Goal: Task Accomplishment & Management: Use online tool/utility

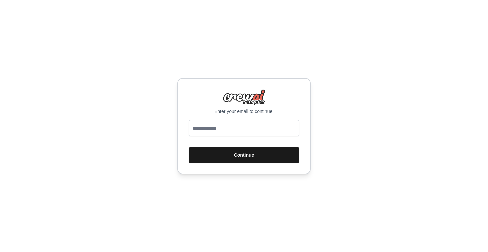
click at [247, 155] on button "Continue" at bounding box center [243, 155] width 111 height 16
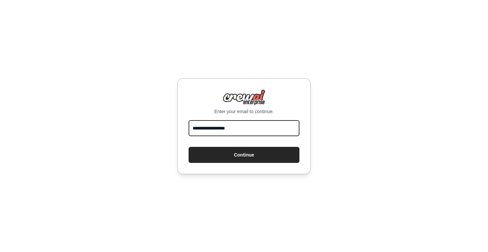
type input "**********"
click at [244, 154] on button "Continue" at bounding box center [243, 155] width 111 height 16
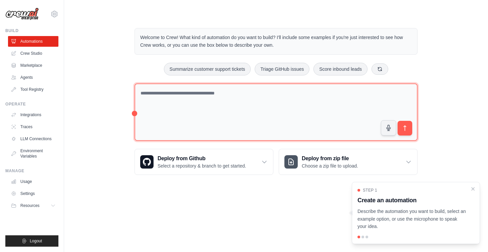
click at [217, 110] on textarea at bounding box center [275, 112] width 283 height 58
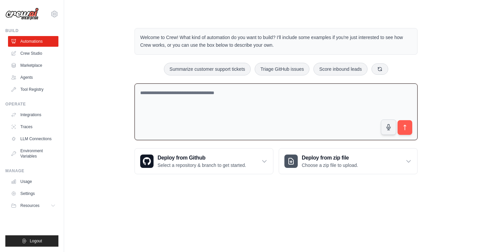
click at [217, 110] on textarea at bounding box center [275, 111] width 283 height 57
type textarea "**********"
click at [403, 130] on icon "submit" at bounding box center [404, 127] width 7 height 7
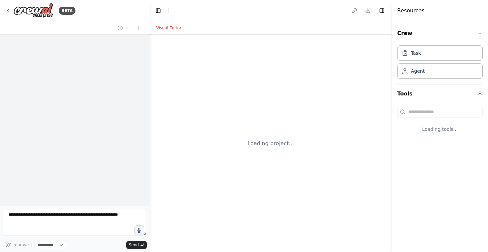
select select "****"
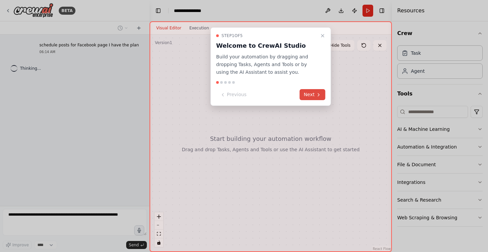
click at [322, 93] on button "Next" at bounding box center [313, 94] width 26 height 11
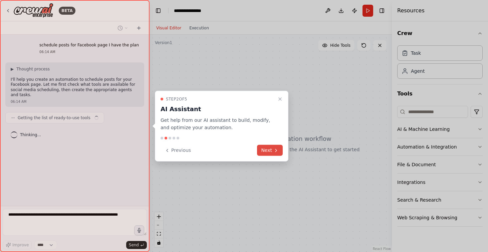
click at [273, 147] on button "Next" at bounding box center [270, 150] width 26 height 11
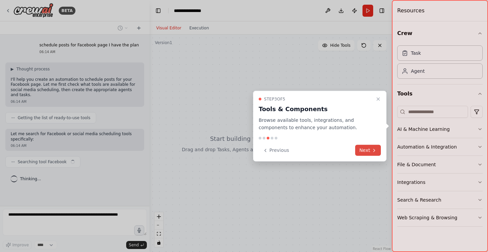
click at [366, 154] on button "Next" at bounding box center [368, 150] width 26 height 11
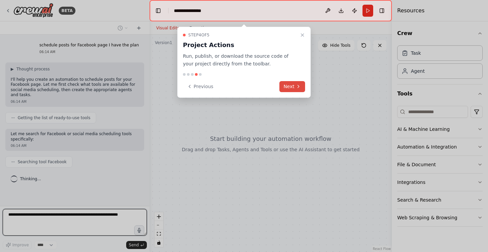
click at [291, 84] on button "Next" at bounding box center [292, 86] width 26 height 11
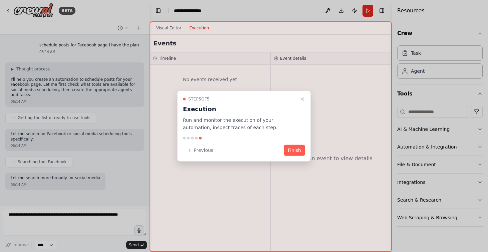
scroll to position [21, 0]
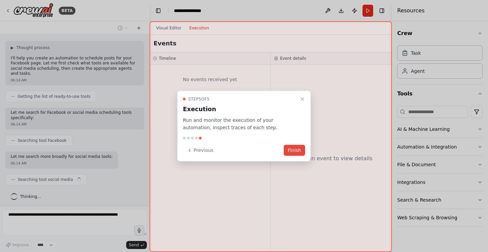
click at [297, 146] on button "Finish" at bounding box center [294, 150] width 21 height 11
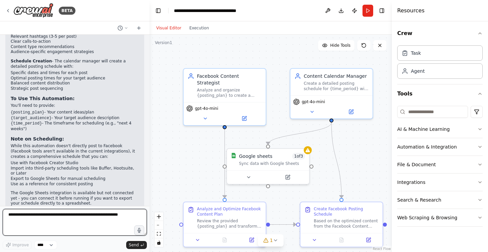
scroll to position [0, 0]
click at [67, 226] on textarea at bounding box center [75, 222] width 144 height 27
click at [48, 227] on textarea at bounding box center [75, 222] width 144 height 27
paste textarea "**********"
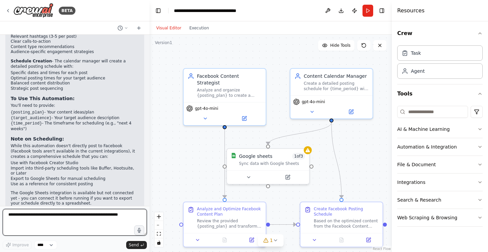
type textarea "**********"
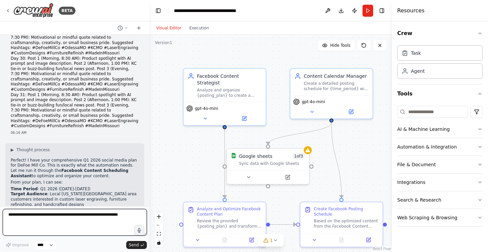
scroll to position [4032, 0]
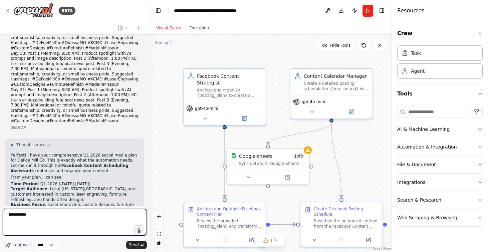
type textarea "**********"
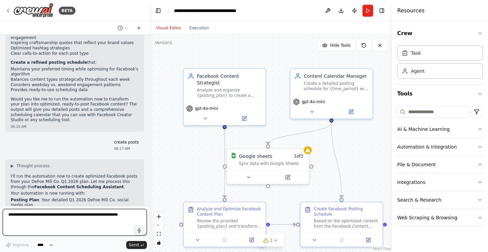
scroll to position [4280, 0]
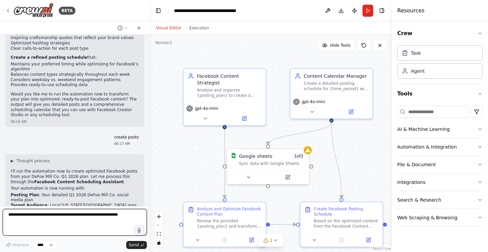
click at [83, 220] on textarea at bounding box center [75, 222] width 144 height 27
type textarea "*****"
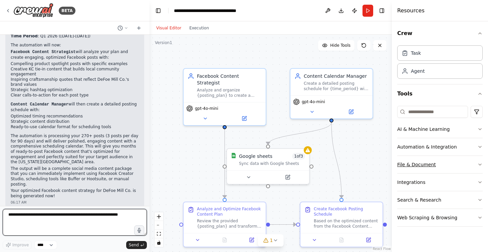
scroll to position [0, 0]
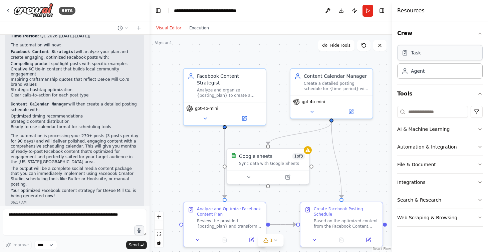
click at [423, 52] on div "Task" at bounding box center [439, 52] width 85 height 15
click at [412, 54] on div "Task" at bounding box center [416, 52] width 10 height 7
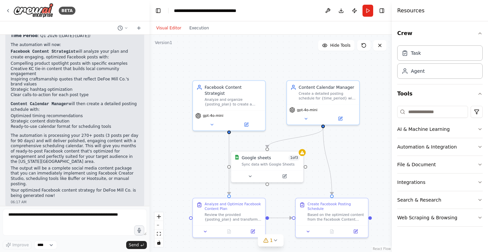
scroll to position [4465, 0]
click at [81, 221] on textarea at bounding box center [75, 222] width 144 height 27
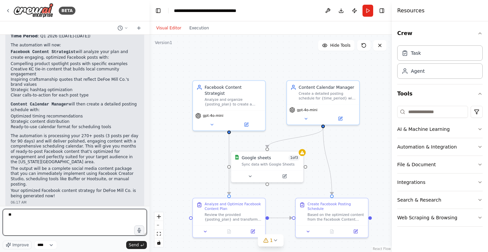
type textarea "***"
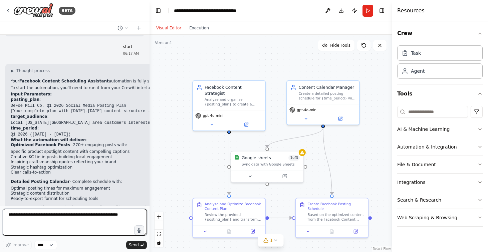
scroll to position [4636, 0]
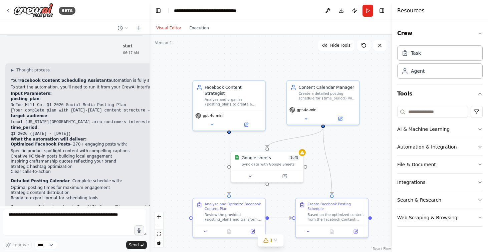
click at [421, 144] on button "Automation & Integration" at bounding box center [439, 146] width 85 height 17
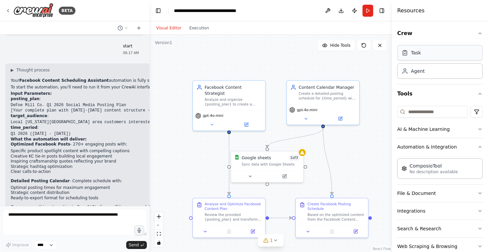
click at [439, 60] on div "Task" at bounding box center [439, 52] width 85 height 15
click at [422, 36] on button "Crew" at bounding box center [439, 33] width 85 height 19
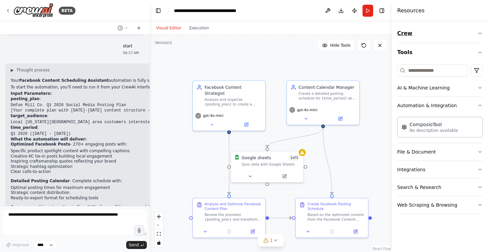
click at [422, 36] on button "Crew" at bounding box center [439, 33] width 85 height 19
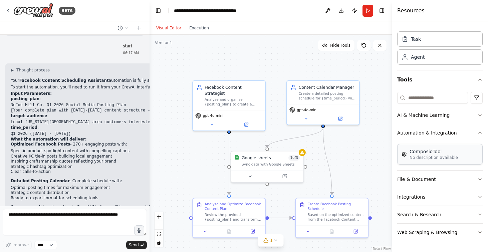
scroll to position [0, 0]
click at [425, 153] on div "ComposioTool" at bounding box center [433, 151] width 48 height 7
click at [201, 28] on button "Execution" at bounding box center [199, 28] width 28 height 8
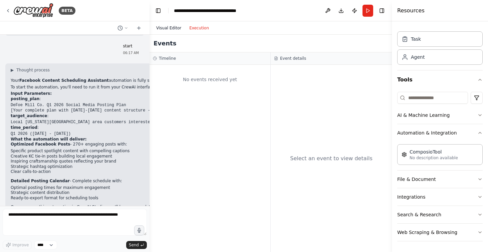
click at [174, 29] on button "Visual Editor" at bounding box center [168, 28] width 33 height 8
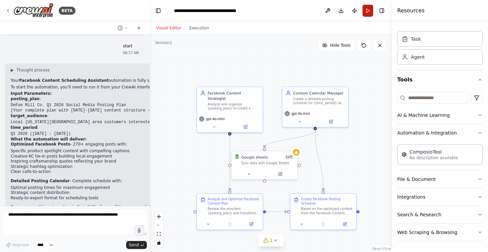
click at [366, 8] on button "Run" at bounding box center [367, 11] width 11 height 12
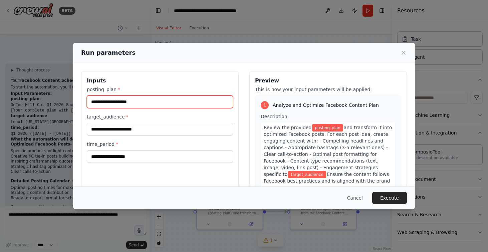
click at [147, 102] on input "posting_plan *" at bounding box center [160, 101] width 146 height 13
paste input "**********"
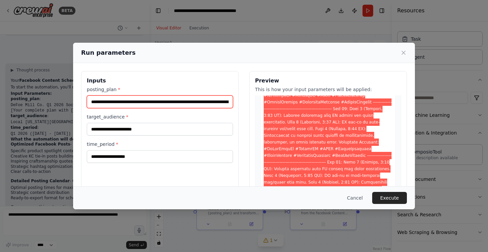
scroll to position [976, 0]
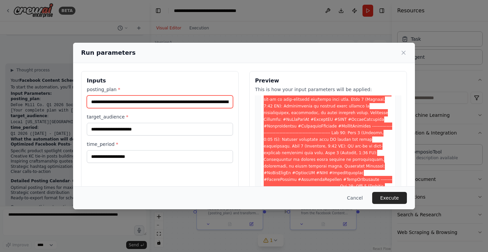
type input "**********"
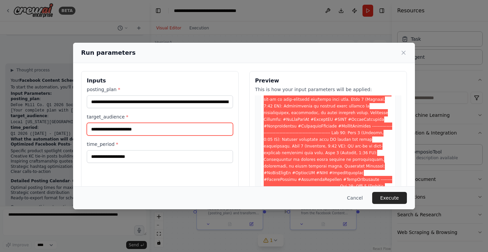
click at [161, 132] on input "target_audience *" at bounding box center [160, 129] width 146 height 13
type input "**********"
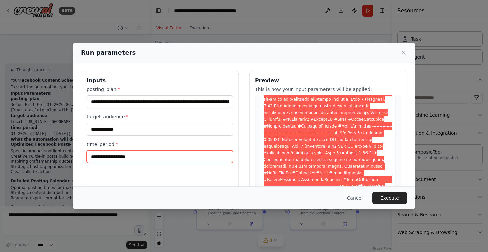
click at [145, 154] on input "time_period *" at bounding box center [160, 156] width 146 height 13
type input "*********"
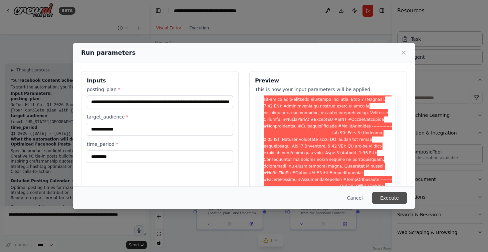
click at [392, 198] on button "Execute" at bounding box center [389, 198] width 35 height 12
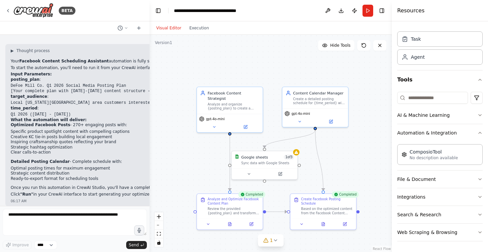
scroll to position [0, 0]
click at [325, 104] on div "Create a detailed posting schedule for {time_period} with specific dates, times…" at bounding box center [319, 100] width 52 height 9
click at [257, 46] on div ".deletable-edge-delete-btn { width: 20px; height: 20px; border: 0px solid #ffff…" at bounding box center [270, 143] width 242 height 217
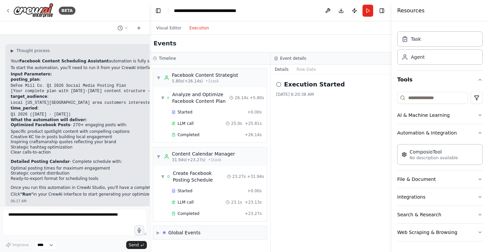
click at [195, 26] on button "Execution" at bounding box center [199, 28] width 28 height 8
click at [368, 10] on button "Run" at bounding box center [367, 11] width 11 height 12
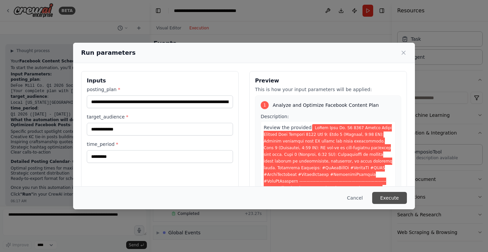
click at [388, 201] on button "Execute" at bounding box center [389, 198] width 35 height 12
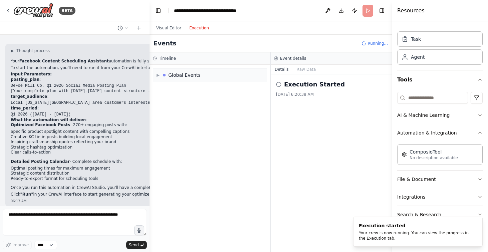
click at [196, 27] on button "Execution" at bounding box center [199, 28] width 28 height 8
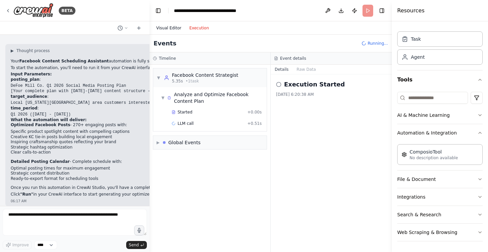
click at [172, 27] on button "Visual Editor" at bounding box center [168, 28] width 33 height 8
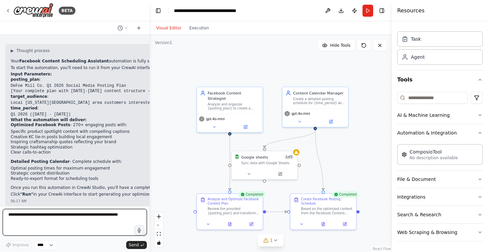
click at [52, 221] on textarea at bounding box center [75, 222] width 144 height 27
type textarea "**********"
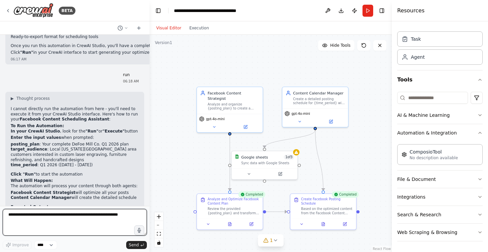
scroll to position [4803, 0]
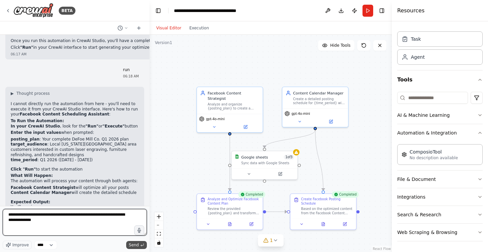
type textarea "**********"
click at [129, 242] on span "Send" at bounding box center [134, 244] width 10 height 5
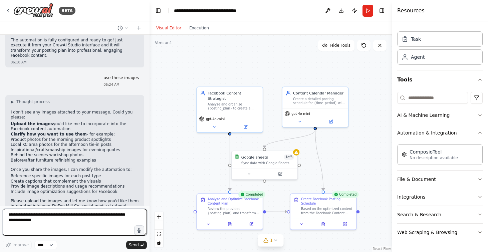
scroll to position [14, 0]
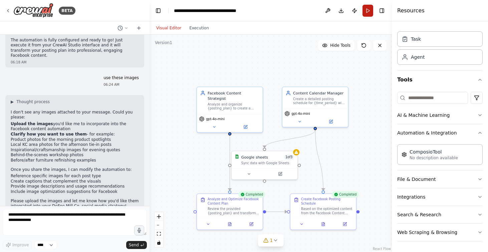
click at [369, 12] on button "Run" at bounding box center [367, 11] width 11 height 12
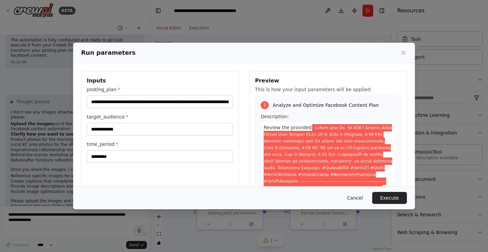
click at [357, 200] on button "Cancel" at bounding box center [355, 198] width 26 height 12
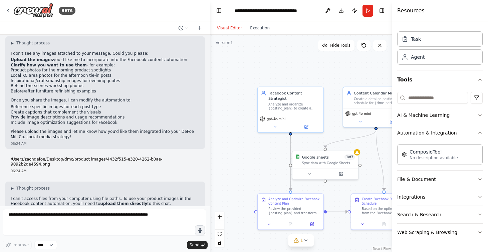
scroll to position [3865, 0]
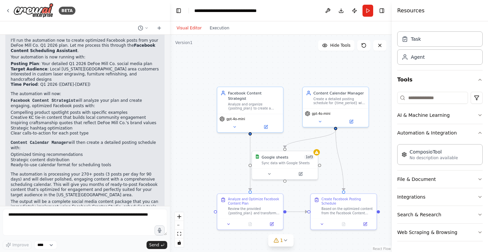
drag, startPoint x: 147, startPoint y: 190, endPoint x: 169, endPoint y: 189, distance: 22.1
click at [169, 189] on div "BETA schedule posts for Facebook page I have the plan 06:14 AM ▶ Thought proces…" at bounding box center [244, 126] width 488 height 252
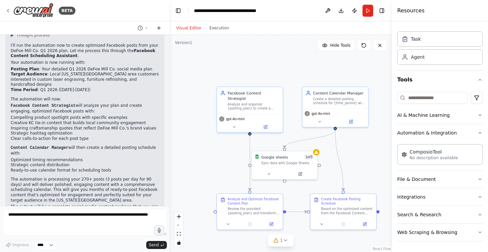
click at [158, 27] on icon at bounding box center [158, 27] width 5 height 5
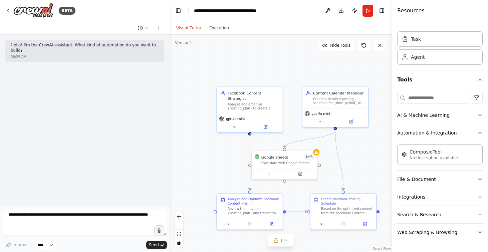
click at [140, 30] on circle at bounding box center [140, 28] width 4 height 4
click at [130, 45] on button "Untitled Today 06:25 AM" at bounding box center [129, 41] width 79 height 11
click at [160, 29] on icon at bounding box center [158, 27] width 5 height 5
click at [160, 30] on icon at bounding box center [158, 27] width 5 height 5
click at [158, 30] on icon at bounding box center [158, 27] width 5 height 5
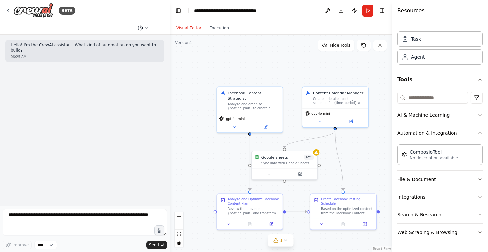
click at [140, 32] on button at bounding box center [143, 28] width 16 height 8
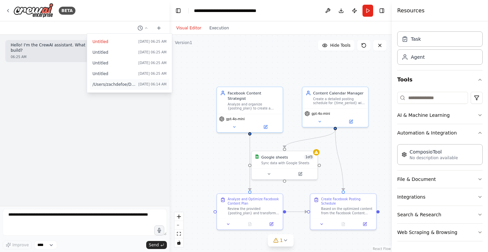
click at [133, 83] on span "/Users/zachdefoe/Desktop/dmc/product images/4432f515-e320-4262-b0ae-9092b2de459…" at bounding box center [113, 84] width 43 height 5
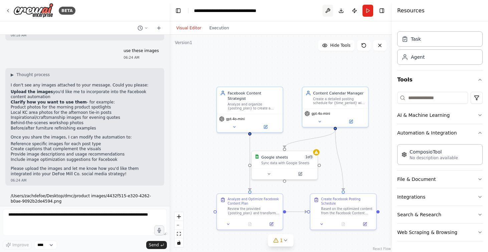
click at [329, 13] on button at bounding box center [327, 11] width 11 height 12
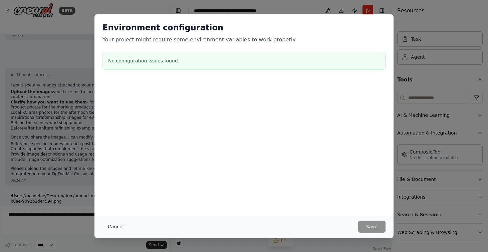
click at [118, 227] on button "Cancel" at bounding box center [115, 226] width 26 height 12
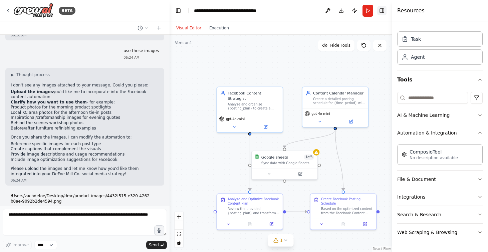
click at [382, 12] on button "Toggle Right Sidebar" at bounding box center [381, 10] width 9 height 9
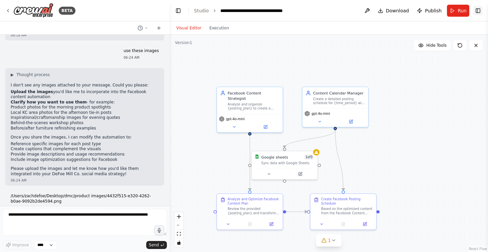
click at [382, 12] on button "Download" at bounding box center [393, 11] width 37 height 12
click at [411, 56] on div ".deletable-edge-delete-btn { width: 20px; height: 20px; border: 0px solid #ffff…" at bounding box center [328, 143] width 318 height 217
click at [458, 12] on span "Run" at bounding box center [461, 10] width 9 height 7
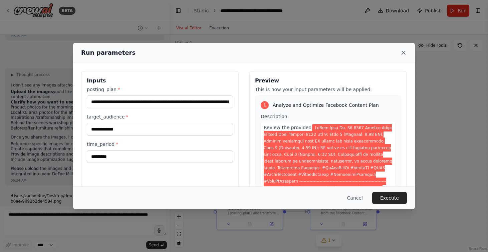
click at [403, 52] on icon at bounding box center [403, 52] width 7 height 7
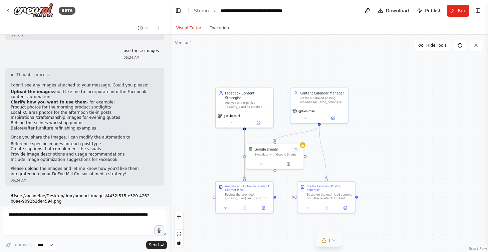
click at [338, 243] on button "1" at bounding box center [329, 240] width 26 height 12
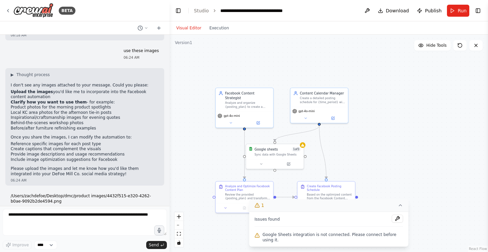
click at [401, 203] on icon at bounding box center [400, 204] width 5 height 5
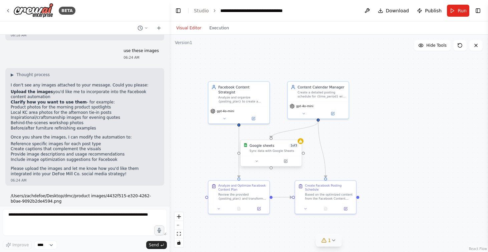
click at [298, 152] on div "Sync data with Google Sheets" at bounding box center [274, 151] width 49 height 4
click at [297, 137] on button at bounding box center [296, 133] width 9 height 9
click at [274, 135] on button "Confirm" at bounding box center [278, 133] width 24 height 8
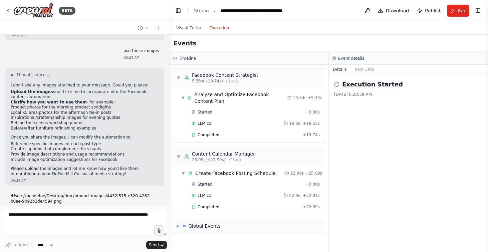
click at [218, 26] on button "Execution" at bounding box center [219, 28] width 28 height 8
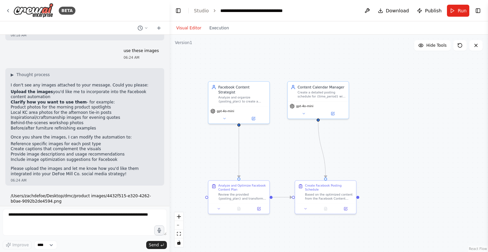
click at [188, 30] on button "Visual Editor" at bounding box center [188, 28] width 33 height 8
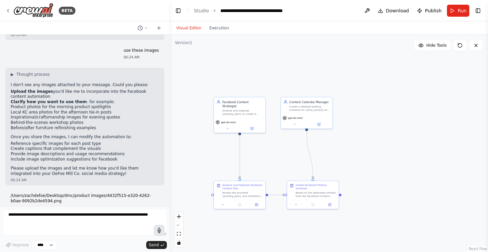
scroll to position [4450, 0]
click at [151, 228] on textarea "**********" at bounding box center [85, 222] width 164 height 27
click at [159, 28] on icon at bounding box center [159, 27] width 0 height 3
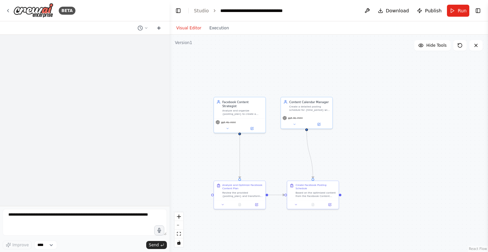
scroll to position [0, 0]
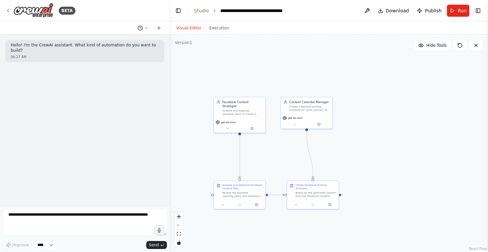
click at [147, 26] on icon at bounding box center [146, 28] width 4 height 4
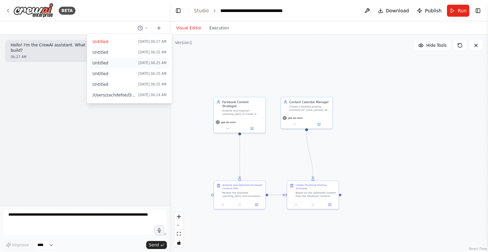
drag, startPoint x: 154, startPoint y: 44, endPoint x: 155, endPoint y: 64, distance: 19.7
click at [155, 68] on div "Untitled Today 06:27 AM Untitled Today 06:25 AM Untitled Today 06:25 AM Untitle…" at bounding box center [129, 68] width 85 height 69
click at [123, 95] on span "/Users/zachdefoe/Desktop/dmc/product images/4432f515-e320-4262-b0ae-9092b2de459…" at bounding box center [113, 94] width 43 height 5
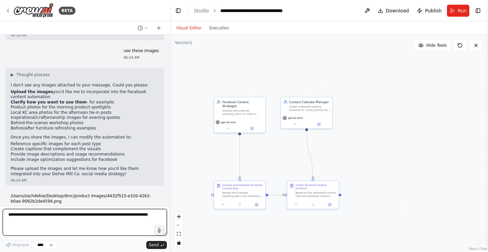
click at [110, 219] on textarea "**********" at bounding box center [85, 222] width 164 height 27
click at [164, 232] on textarea "**********" at bounding box center [85, 222] width 164 height 27
click at [142, 222] on textarea "**********" at bounding box center [85, 222] width 164 height 27
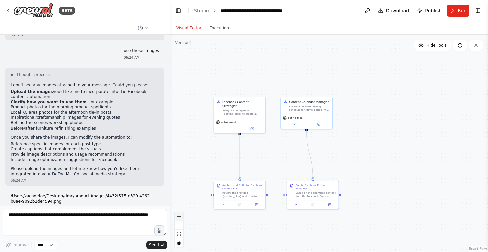
click at [180, 219] on button "zoom in" at bounding box center [178, 216] width 9 height 9
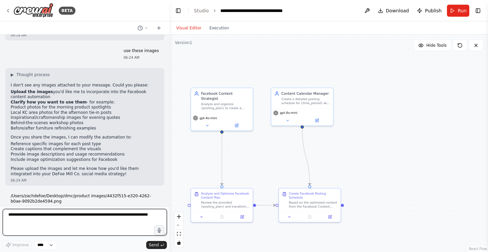
click at [125, 217] on textarea "**********" at bounding box center [85, 222] width 164 height 27
type textarea "**********"
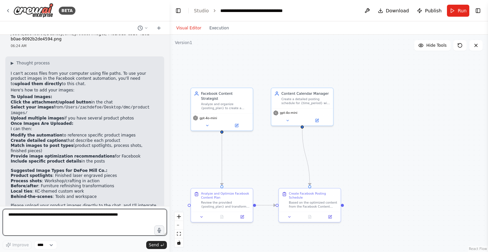
scroll to position [4612, 0]
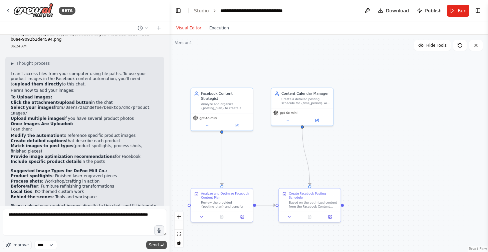
click at [134, 221] on textarea "**********" at bounding box center [85, 222] width 164 height 27
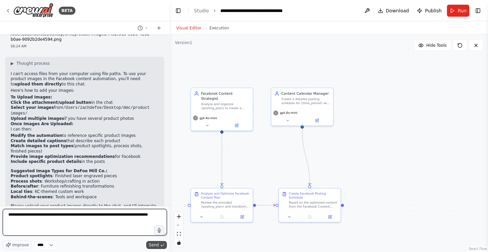
click at [134, 221] on textarea "**********" at bounding box center [85, 222] width 164 height 27
type textarea "**********"
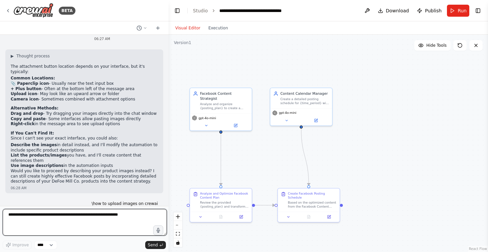
scroll to position [4268, 0]
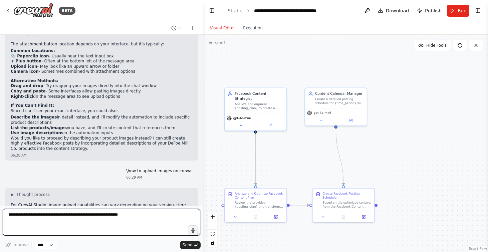
drag, startPoint x: 168, startPoint y: 180, endPoint x: 203, endPoint y: 187, distance: 35.7
click at [203, 187] on div "BETA schedule posts for Facebook page I have the plan 06:14 AM ▶ Thought proces…" at bounding box center [244, 126] width 488 height 252
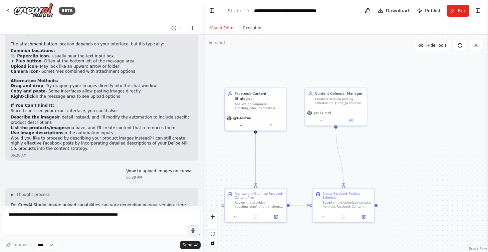
click at [192, 27] on icon at bounding box center [192, 27] width 5 height 5
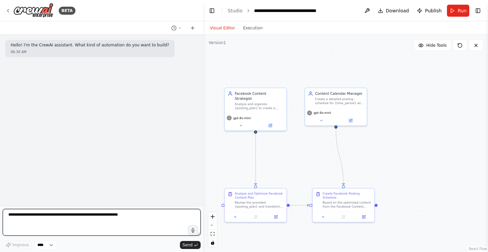
click at [130, 218] on textarea at bounding box center [102, 222] width 198 height 27
type textarea "**********"
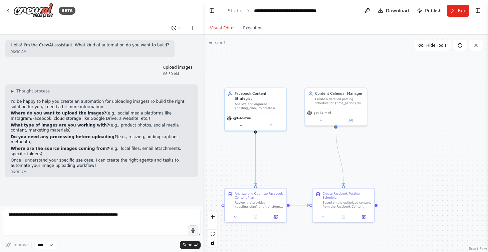
click at [174, 28] on icon at bounding box center [173, 27] width 5 height 5
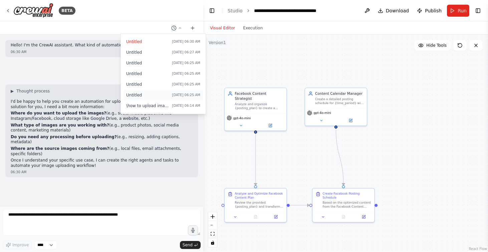
click at [172, 94] on div "Untitled Today 06:25 AM" at bounding box center [163, 94] width 74 height 5
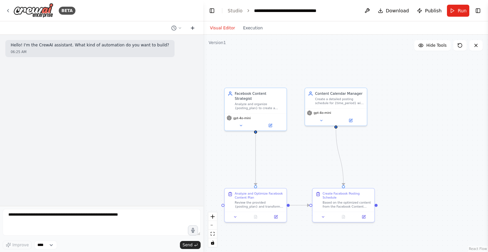
click at [192, 27] on icon at bounding box center [192, 27] width 5 height 5
click at [177, 29] on button at bounding box center [176, 28] width 16 height 8
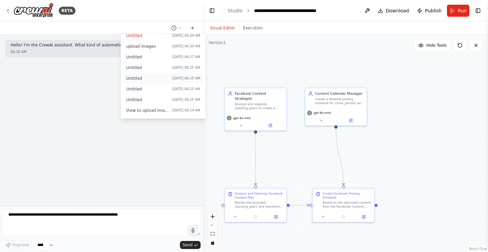
scroll to position [6, 0]
click at [165, 113] on button "\how to upload images on crewai Today 06:14 AM" at bounding box center [162, 110] width 79 height 11
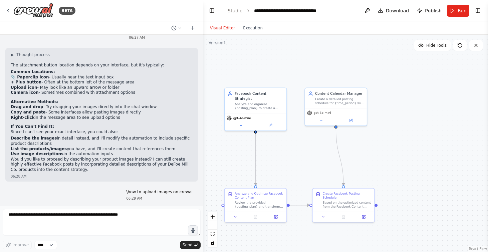
scroll to position [4246, 0]
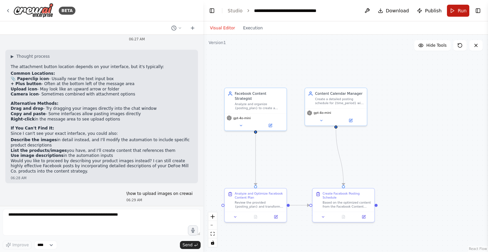
click at [464, 10] on span "Run" at bounding box center [461, 10] width 9 height 7
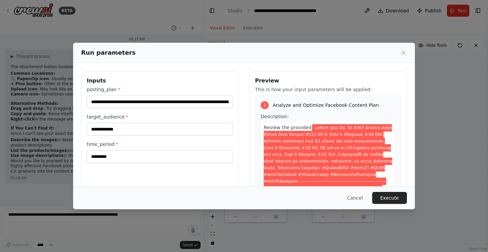
scroll to position [0, 0]
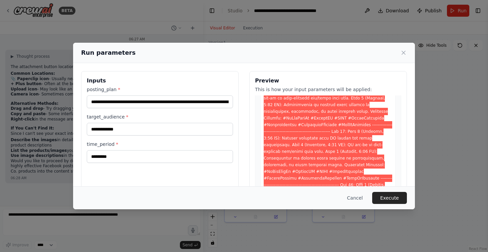
scroll to position [1460, 0]
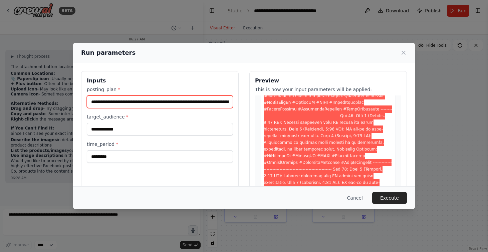
click at [227, 101] on input "posting_plan *" at bounding box center [160, 101] width 146 height 13
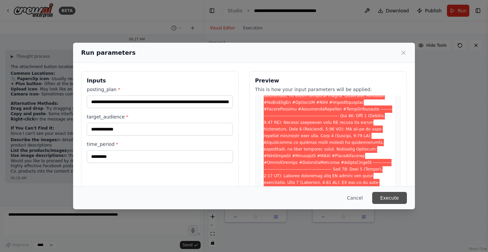
click at [396, 200] on button "Execute" at bounding box center [389, 198] width 35 height 12
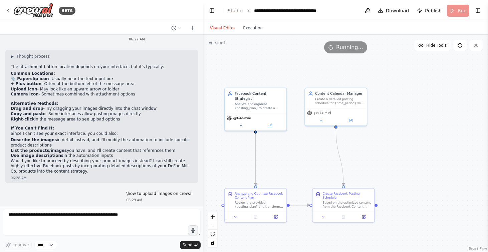
drag, startPoint x: 348, startPoint y: 170, endPoint x: 344, endPoint y: 111, distance: 59.5
click at [344, 111] on div ".deletable-edge-delete-btn { width: 20px; height: 20px; border: 0px solid #ffff…" at bounding box center [345, 143] width 285 height 217
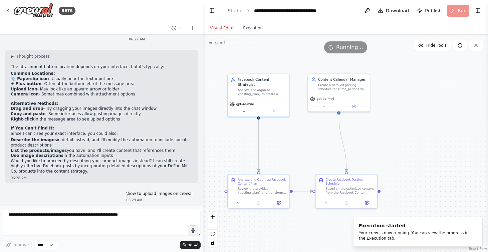
drag, startPoint x: 308, startPoint y: 206, endPoint x: 315, endPoint y: 252, distance: 45.9
click at [315, 252] on div ".deletable-edge-delete-btn { width: 20px; height: 20px; border: 0px solid #ffff…" at bounding box center [345, 143] width 285 height 217
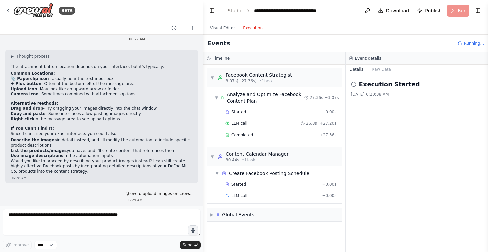
click at [255, 29] on button "Execution" at bounding box center [253, 28] width 28 height 8
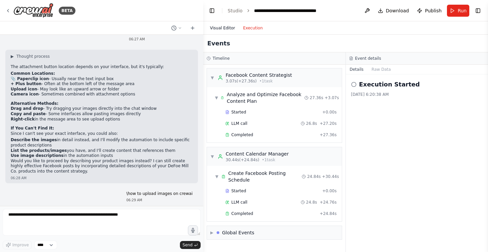
click at [218, 25] on button "Visual Editor" at bounding box center [222, 28] width 33 height 8
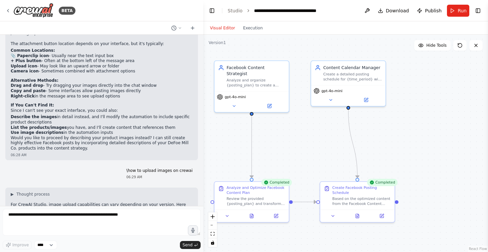
scroll to position [4268, 0]
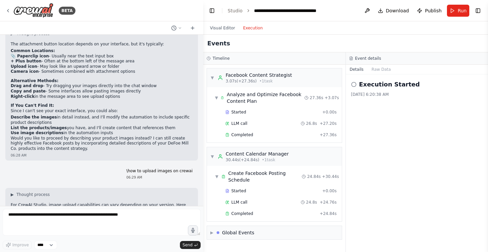
click at [255, 31] on button "Execution" at bounding box center [253, 28] width 28 height 8
click at [353, 84] on icon at bounding box center [353, 84] width 5 height 5
click at [372, 98] on div "Execution Started 8/13/2025, 6:20:38 AM" at bounding box center [417, 162] width 142 height 177
click at [372, 96] on div "8/13/2025, 6:20:38 AM" at bounding box center [417, 94] width 132 height 5
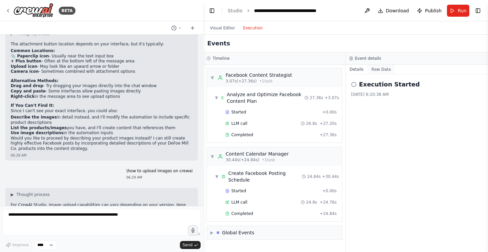
click at [378, 67] on button "Raw Data" at bounding box center [380, 69] width 27 height 9
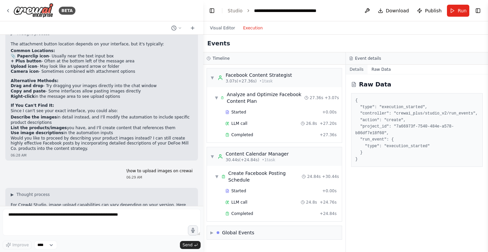
click at [360, 67] on button "Details" at bounding box center [357, 69] width 22 height 9
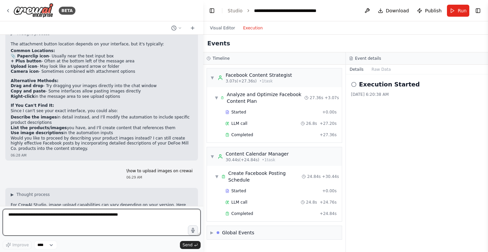
click at [111, 230] on textarea at bounding box center [102, 222] width 198 height 27
type textarea "*****"
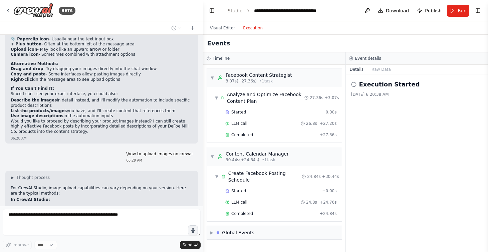
scroll to position [4308, 0]
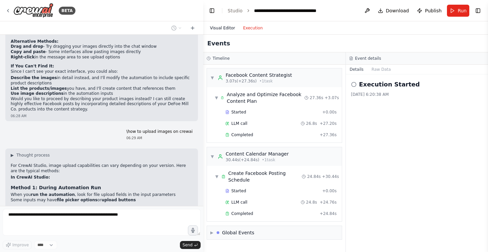
click at [213, 28] on button "Visual Editor" at bounding box center [222, 28] width 33 height 8
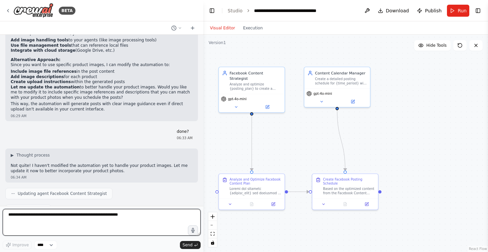
scroll to position [4518, 0]
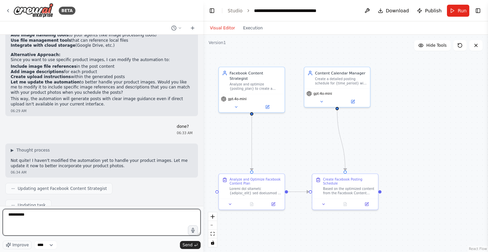
type textarea "**********"
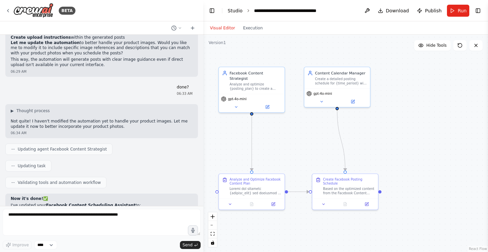
scroll to position [4574, 0]
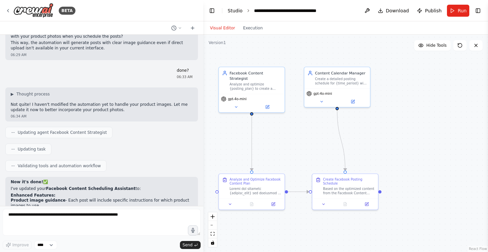
click at [237, 9] on link "Studio" at bounding box center [234, 10] width 15 height 5
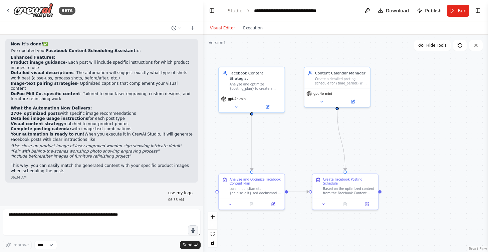
scroll to position [0, 0]
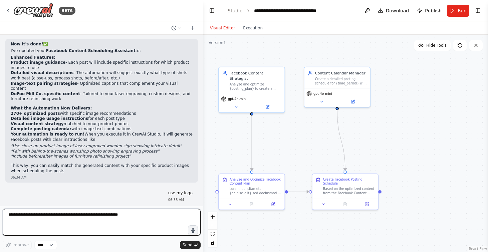
click at [72, 217] on textarea at bounding box center [102, 222] width 198 height 27
type textarea "**********"
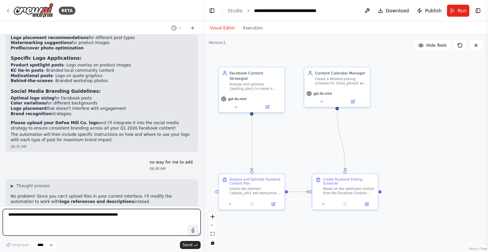
scroll to position [4952, 0]
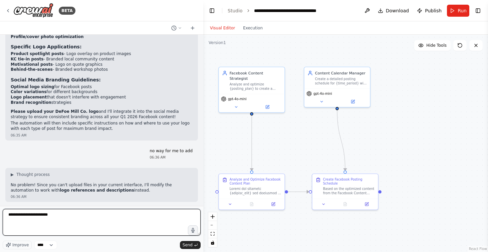
type textarea "**********"
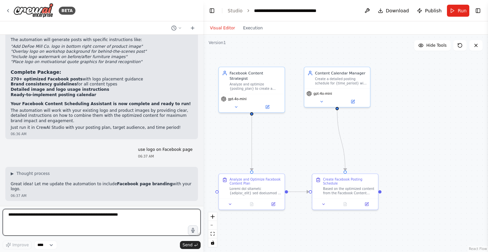
scroll to position [5203, 0]
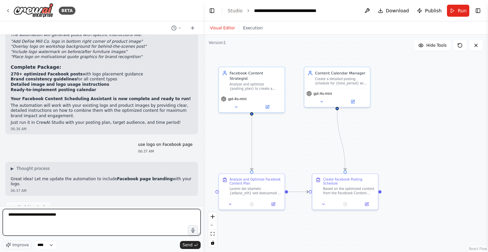
type textarea "**********"
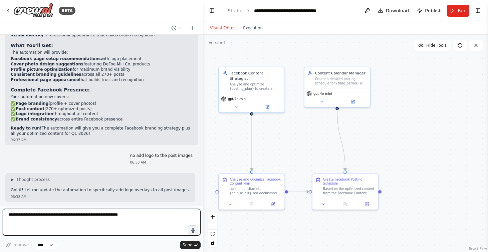
scroll to position [5464, 0]
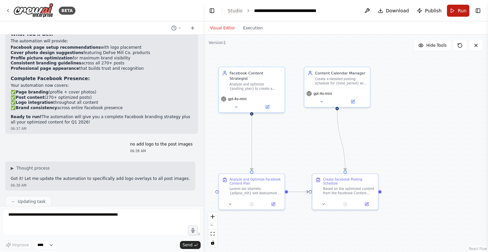
click at [458, 9] on span "Run" at bounding box center [461, 10] width 9 height 7
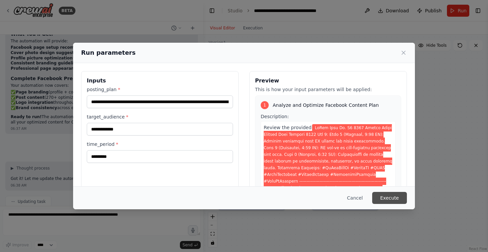
click at [388, 200] on button "Execute" at bounding box center [389, 198] width 35 height 12
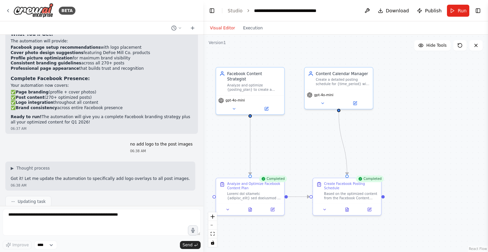
scroll to position [0, 0]
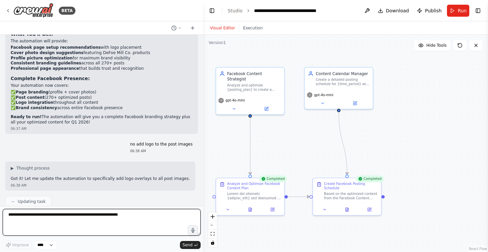
click at [51, 215] on textarea at bounding box center [102, 222] width 198 height 27
type textarea "*****"
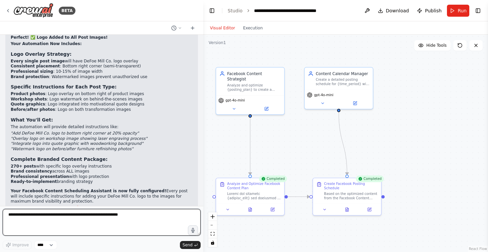
scroll to position [5643, 0]
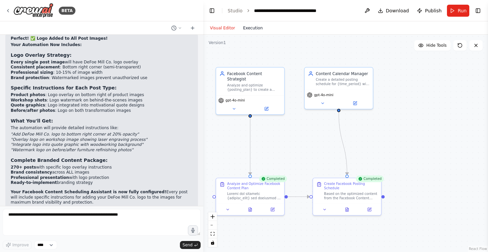
click at [254, 28] on button "Execution" at bounding box center [253, 28] width 28 height 8
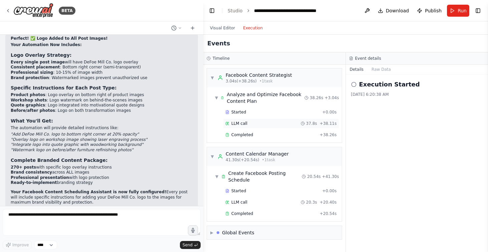
scroll to position [0, 0]
click at [268, 171] on div "Create Facebook Posting Schedule" at bounding box center [264, 176] width 73 height 13
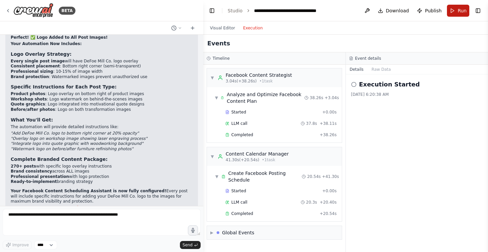
click at [455, 9] on button "Run" at bounding box center [458, 11] width 22 height 12
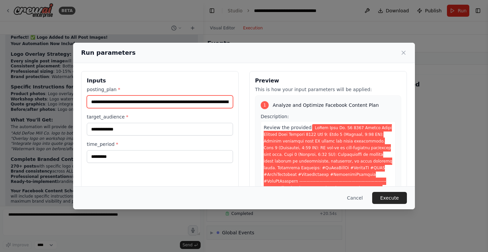
click at [93, 102] on input "posting_plan *" at bounding box center [160, 101] width 146 height 13
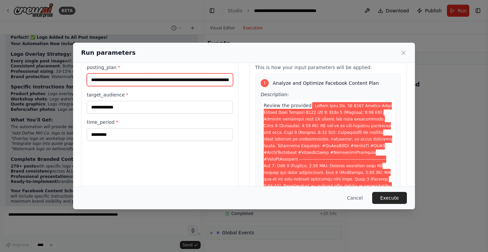
scroll to position [22, 0]
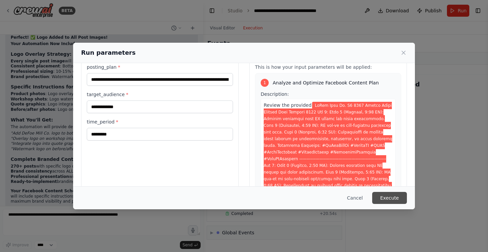
click at [398, 197] on button "Execute" at bounding box center [389, 198] width 35 height 12
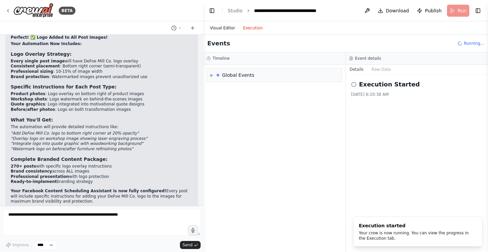
click at [228, 25] on button "Visual Editor" at bounding box center [222, 28] width 33 height 8
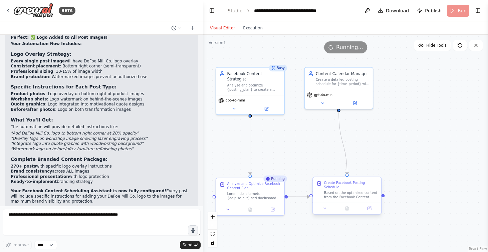
click at [344, 186] on div "Create Facebook Posting Schedule" at bounding box center [351, 184] width 54 height 9
click at [326, 212] on div at bounding box center [347, 207] width 68 height 11
click at [324, 209] on icon at bounding box center [324, 208] width 4 height 4
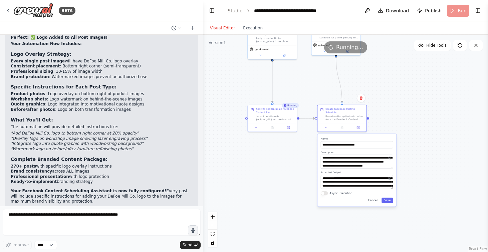
drag, startPoint x: 384, startPoint y: 176, endPoint x: 378, endPoint y: 89, distance: 86.6
click at [378, 89] on div ".deletable-edge-delete-btn { width: 20px; height: 20px; border: 0px solid #ffff…" at bounding box center [345, 143] width 285 height 217
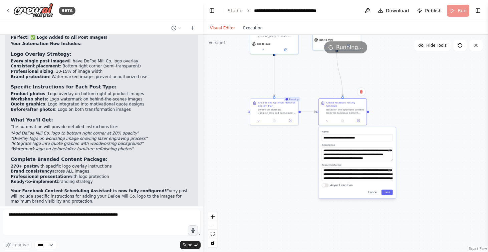
click at [296, 142] on div ".deletable-edge-delete-btn { width: 20px; height: 20px; border: 0px solid #ffff…" at bounding box center [345, 143] width 285 height 217
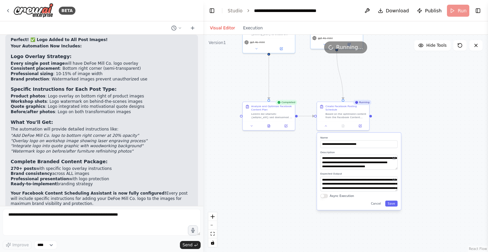
scroll to position [5640, 0]
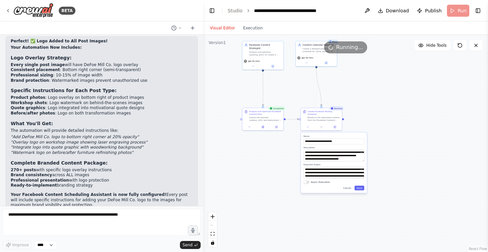
click at [274, 46] on div "Running..." at bounding box center [345, 47] width 285 height 12
click at [318, 85] on icon "Edge from 98ec22cc-1112-4131-92c6-1e47986452c8 to 921d35da-a3b1-4437-85cb-788dc…" at bounding box center [318, 87] width 5 height 38
drag, startPoint x: 319, startPoint y: 85, endPoint x: 300, endPoint y: 88, distance: 19.2
click at [300, 88] on div ".deletable-edge-delete-btn { width: 20px; height: 20px; border: 0px solid #ffff…" at bounding box center [345, 143] width 285 height 217
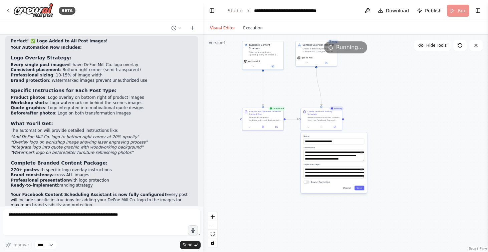
click at [348, 188] on button "Cancel" at bounding box center [347, 187] width 12 height 5
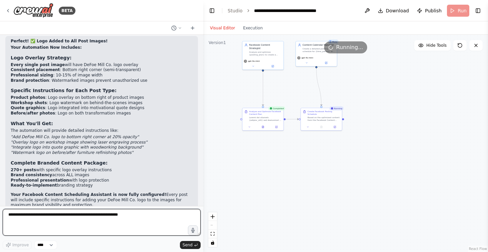
click at [104, 222] on textarea at bounding box center [102, 222] width 198 height 27
type textarea "**********"
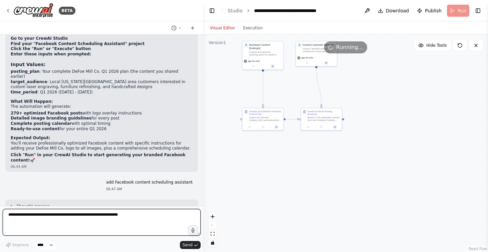
scroll to position [5897, 0]
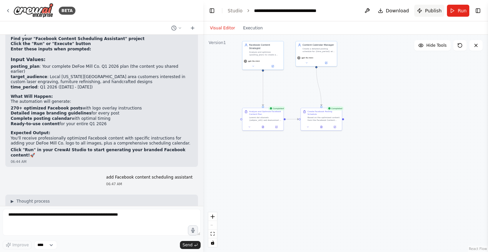
click at [427, 8] on span "Publish" at bounding box center [433, 10] width 17 height 7
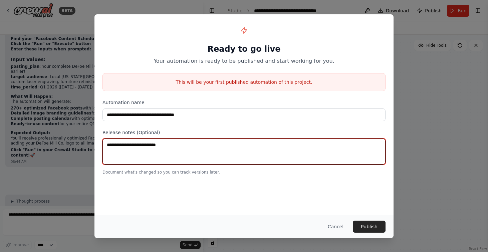
click at [169, 145] on textarea at bounding box center [243, 151] width 283 height 26
type textarea "**"
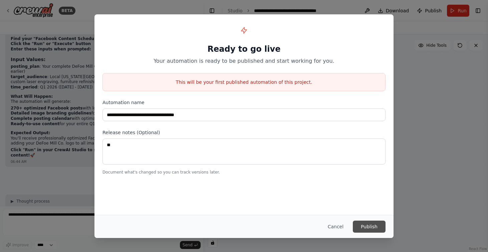
click at [378, 225] on button "Publish" at bounding box center [369, 226] width 33 height 12
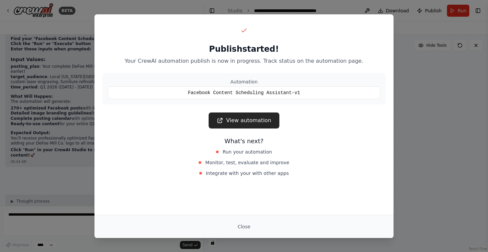
click at [255, 120] on link "View automation" at bounding box center [243, 120] width 70 height 16
click at [251, 122] on link "View automation" at bounding box center [243, 120] width 70 height 16
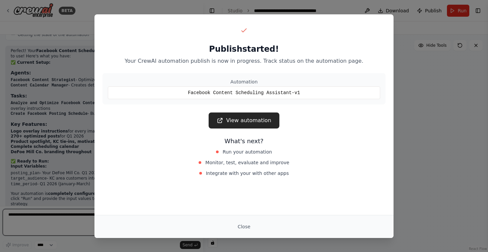
scroll to position [6489, 0]
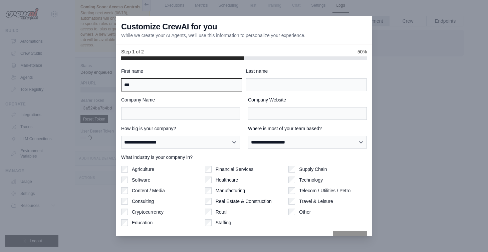
type input "****"
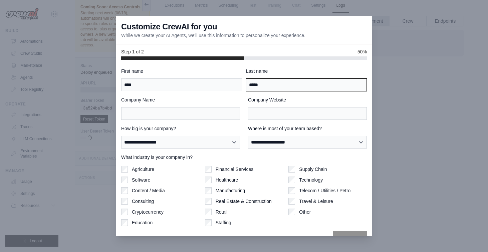
type input "*****"
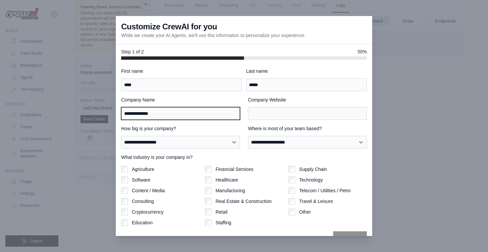
type input "**********"
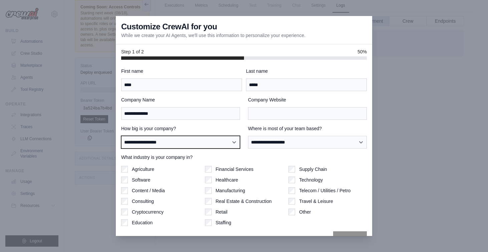
select select "**********"
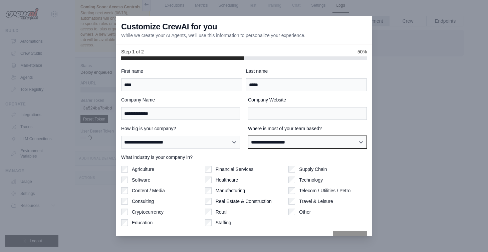
select select "**********"
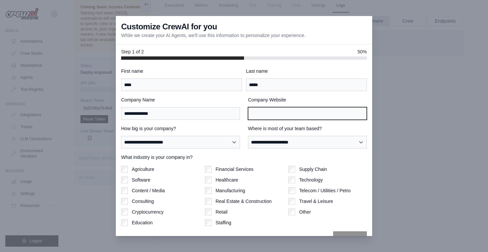
click at [276, 117] on input "Company Website" at bounding box center [307, 113] width 119 height 13
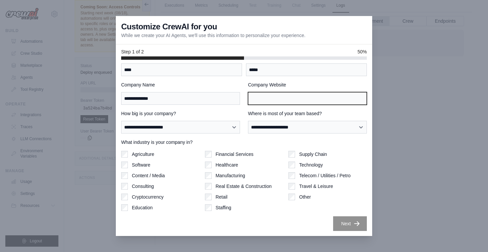
scroll to position [15, 0]
click at [235, 175] on label "Manufacturing" at bounding box center [230, 175] width 30 height 7
click at [223, 196] on label "Retail" at bounding box center [221, 196] width 12 height 7
click at [304, 198] on label "Other" at bounding box center [305, 196] width 12 height 7
click at [297, 94] on input "Company Website" at bounding box center [307, 98] width 119 height 13
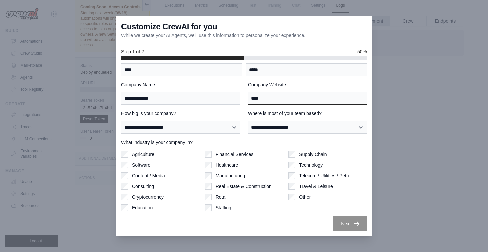
type input "****"
click at [367, 192] on div "**********" at bounding box center [244, 148] width 256 height 176
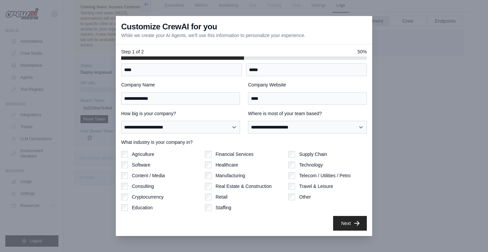
click at [353, 223] on button "Next" at bounding box center [350, 223] width 34 height 15
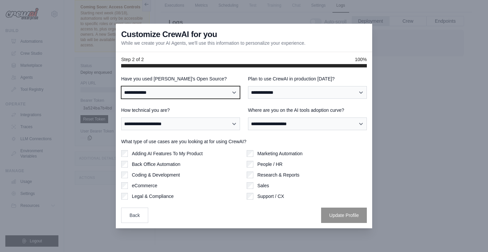
select select "**"
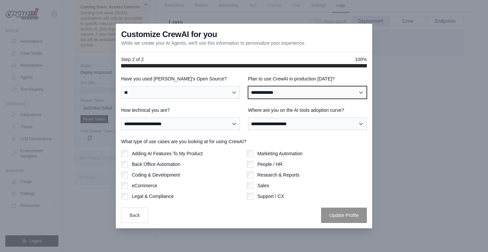
select select "****"
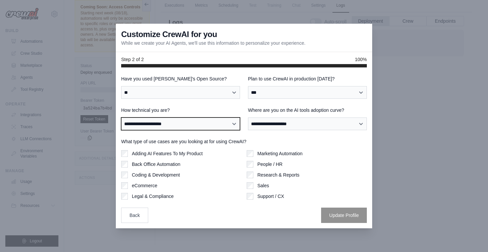
select select "**********"
click at [267, 130] on div "**********" at bounding box center [243, 148] width 245 height 147
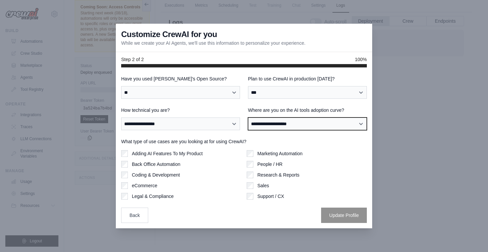
select select "**********"
click at [195, 154] on label "Adding AI Features To My Product" at bounding box center [167, 153] width 71 height 7
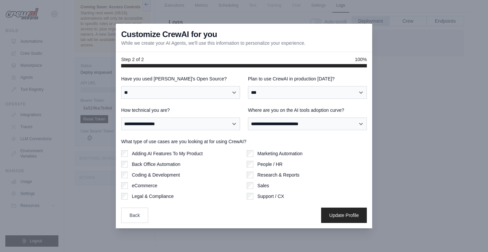
click at [177, 165] on label "Back Office Automation" at bounding box center [156, 164] width 48 height 7
click at [262, 151] on label "Marketing Automation" at bounding box center [279, 153] width 45 height 7
click at [261, 166] on label "People / HR" at bounding box center [269, 164] width 25 height 7
click at [259, 186] on label "Sales" at bounding box center [263, 185] width 12 height 7
click at [345, 215] on button "Update Profile" at bounding box center [344, 214] width 46 height 15
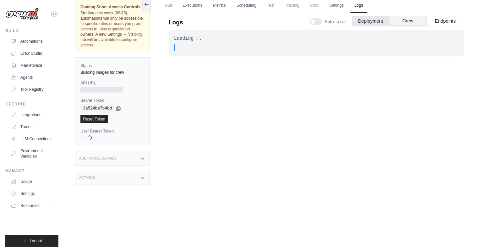
click at [411, 23] on button "Crew" at bounding box center [407, 21] width 37 height 10
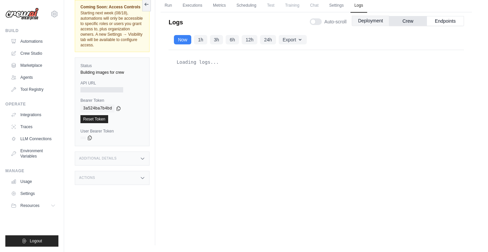
click at [373, 21] on button "Deployment" at bounding box center [370, 21] width 37 height 10
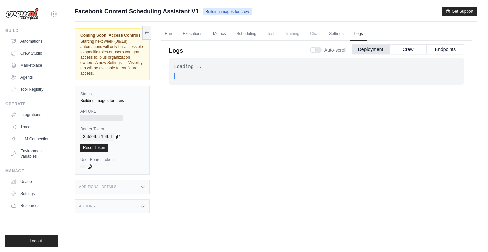
click at [275, 175] on div "Loading... . . . In Progress" at bounding box center [315, 153] width 295 height 190
click at [314, 33] on span "Chat" at bounding box center [314, 33] width 16 height 13
click at [127, 188] on div "Additional Details" at bounding box center [112, 187] width 75 height 14
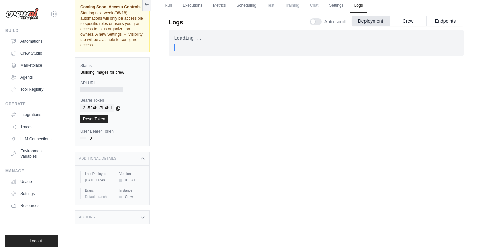
scroll to position [28, 0]
click at [134, 224] on div "Actions" at bounding box center [112, 217] width 75 height 14
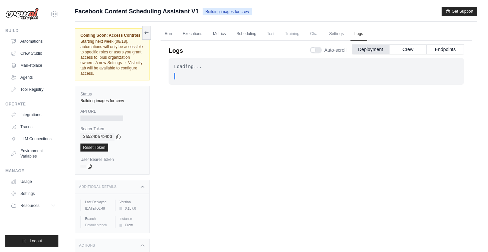
scroll to position [0, 0]
click at [168, 35] on link "Run" at bounding box center [167, 34] width 15 height 14
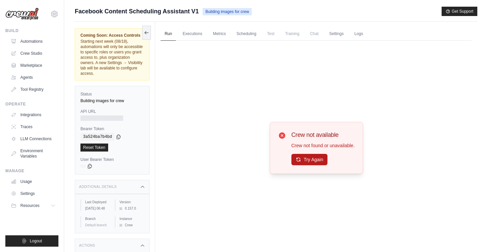
click at [318, 159] on button "Try Again" at bounding box center [309, 159] width 36 height 11
click at [358, 30] on link "Logs" at bounding box center [358, 34] width 17 height 14
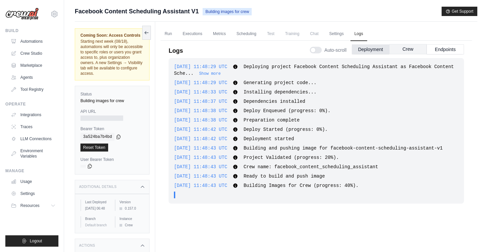
click at [416, 50] on button "Crew" at bounding box center [407, 49] width 37 height 10
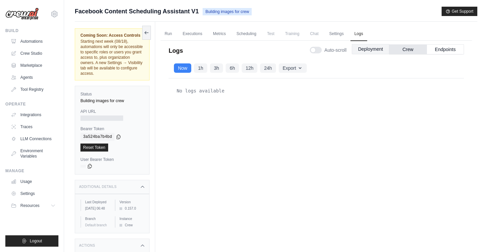
click at [375, 52] on button "Deployment" at bounding box center [370, 49] width 37 height 10
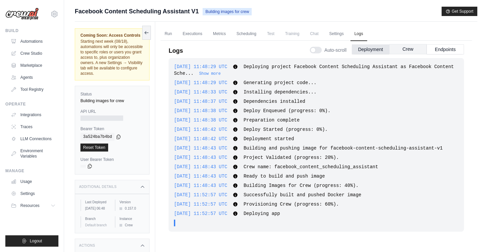
click at [404, 48] on button "Crew" at bounding box center [407, 49] width 37 height 10
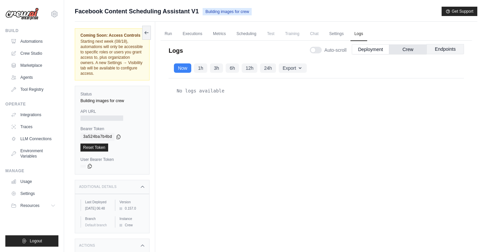
click at [451, 49] on button "Endpoints" at bounding box center [444, 49] width 37 height 10
click at [410, 50] on button "Crew" at bounding box center [407, 49] width 37 height 10
click at [379, 47] on button "Deployment" at bounding box center [370, 49] width 37 height 10
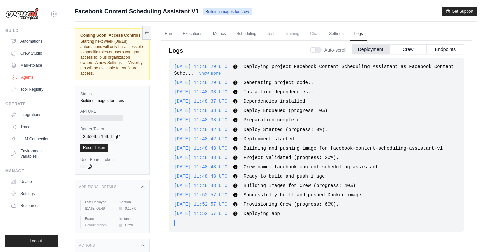
click at [26, 79] on link "Agents" at bounding box center [34, 77] width 50 height 11
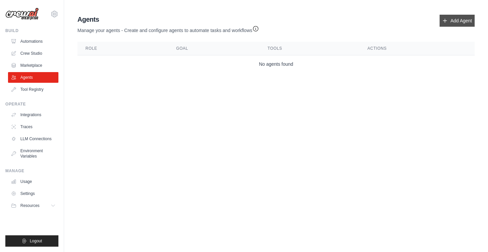
click at [461, 23] on link "Add Agent" at bounding box center [456, 21] width 35 height 12
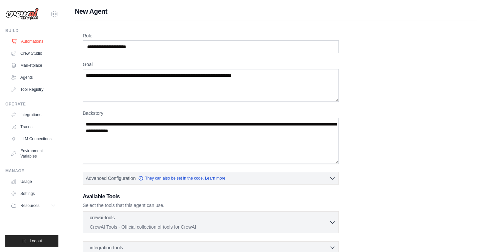
click at [31, 44] on link "Automations" at bounding box center [34, 41] width 50 height 11
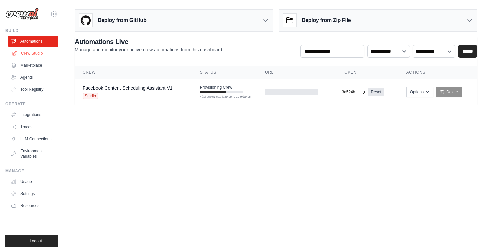
click at [38, 53] on link "Crew Studio" at bounding box center [34, 53] width 50 height 11
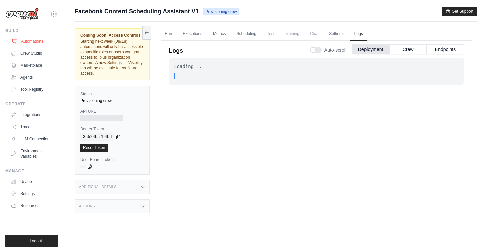
click at [44, 42] on link "Automations" at bounding box center [34, 41] width 50 height 11
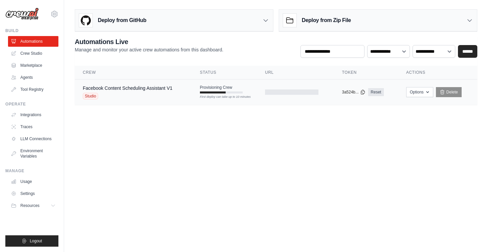
click at [100, 93] on div "Studio" at bounding box center [128, 96] width 90 height 7
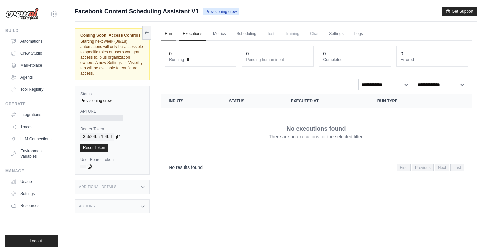
click at [167, 33] on link "Run" at bounding box center [167, 34] width 15 height 14
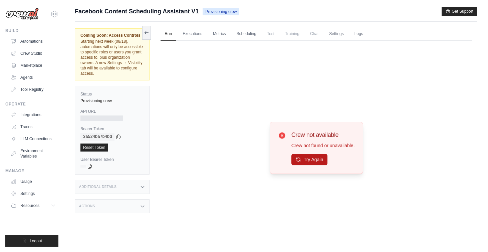
click at [309, 161] on button "Try Again" at bounding box center [309, 159] width 36 height 11
click at [313, 154] on button "Try Again" at bounding box center [309, 159] width 36 height 11
click at [195, 32] on link "Executions" at bounding box center [192, 34] width 28 height 14
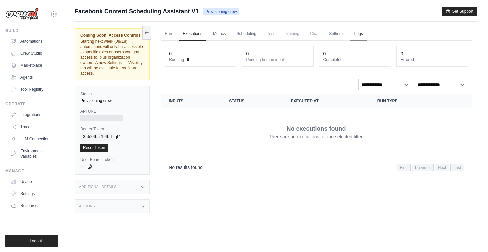
click at [358, 34] on link "Logs" at bounding box center [358, 34] width 17 height 14
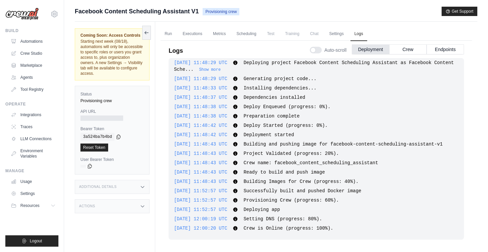
scroll to position [11, 0]
click at [168, 32] on link "Run" at bounding box center [167, 34] width 15 height 14
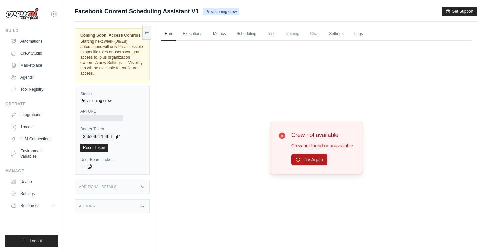
click at [309, 159] on button "Try Again" at bounding box center [309, 159] width 36 height 11
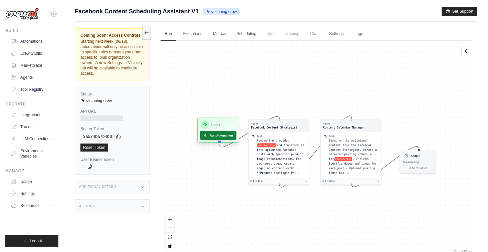
click at [215, 136] on button "Run Automation" at bounding box center [218, 135] width 36 height 9
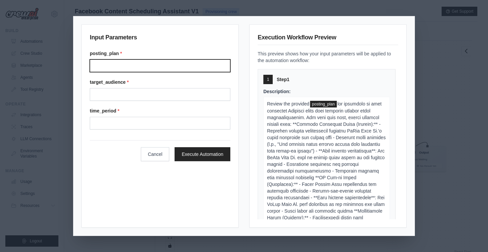
click at [175, 63] on input "posting_plan *" at bounding box center [160, 65] width 140 height 13
paste input "**********"
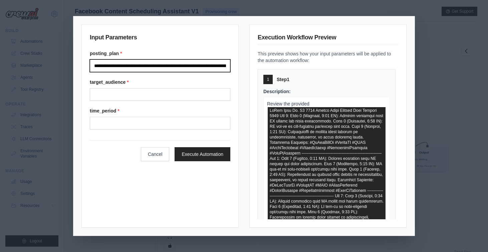
click at [169, 65] on input "posting_plan *" at bounding box center [160, 65] width 140 height 13
type input "**********"
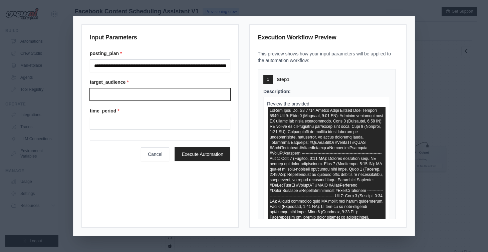
click at [129, 89] on input "target_audience *" at bounding box center [160, 94] width 140 height 13
type input "**********"
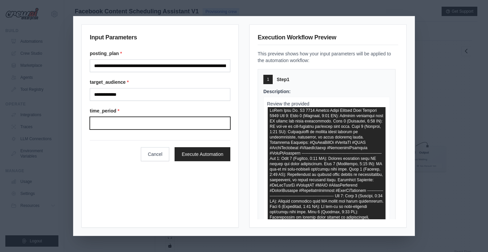
click at [124, 127] on input "time_period *" at bounding box center [160, 123] width 140 height 13
type input "********"
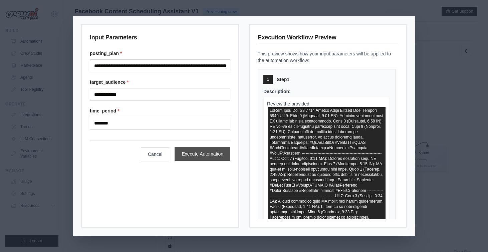
click at [206, 159] on button "Execute Automation" at bounding box center [202, 154] width 56 height 14
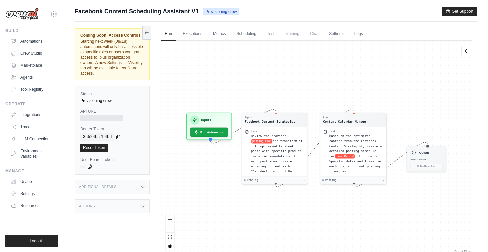
scroll to position [1, 0]
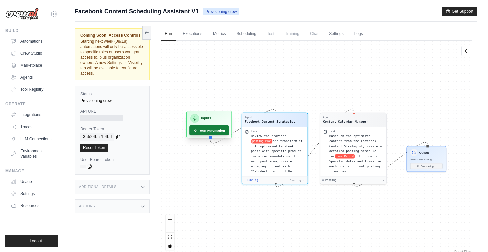
click at [210, 134] on button "Run Automation" at bounding box center [209, 130] width 40 height 10
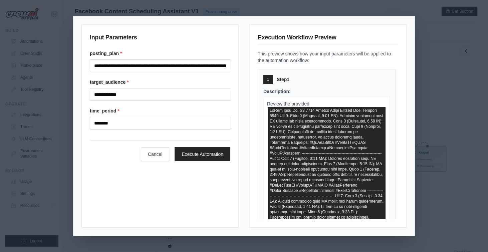
click at [119, 130] on form "**********" at bounding box center [160, 105] width 140 height 111
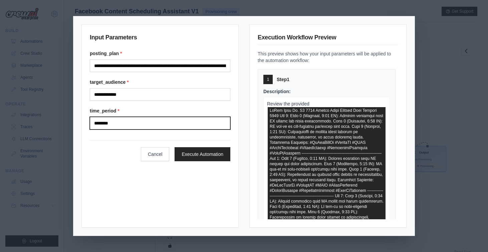
click at [120, 127] on input "********" at bounding box center [160, 123] width 140 height 13
type input "**********"
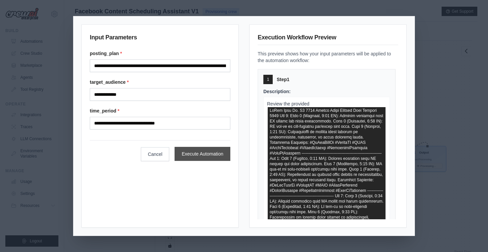
click at [200, 157] on button "Execute Automation" at bounding box center [202, 154] width 56 height 14
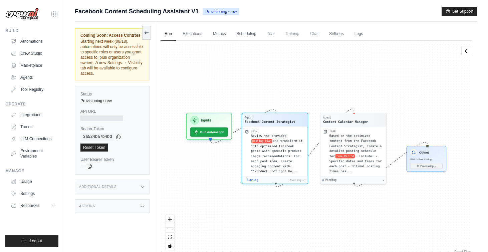
scroll to position [102, 0]
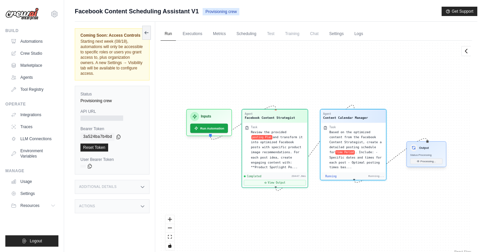
click at [429, 146] on h3 "Output" at bounding box center [424, 147] width 10 height 4
click at [286, 180] on button "View Output" at bounding box center [275, 182] width 62 height 6
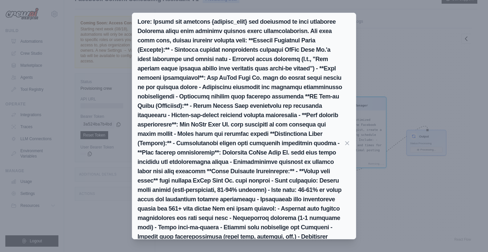
scroll to position [12831, 0]
click at [392, 217] on div "Markdown Raw JSON January 2026 Social Media Posting Plan for DeFoe Mill Co. Day…" at bounding box center [244, 126] width 488 height 252
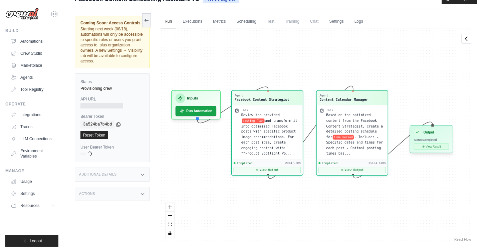
click at [422, 147] on icon at bounding box center [423, 146] width 3 height 3
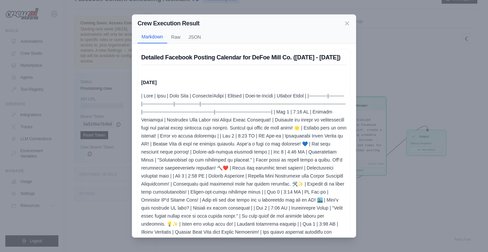
scroll to position [0, 0]
click at [174, 38] on button "Raw" at bounding box center [175, 36] width 17 height 13
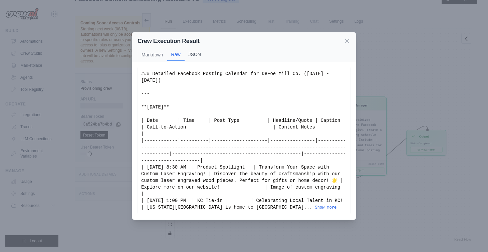
click at [193, 54] on button "JSON" at bounding box center [194, 54] width 20 height 13
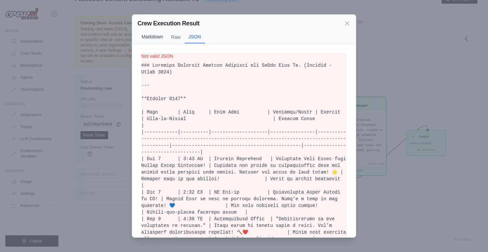
click at [147, 36] on button "Markdown" at bounding box center [152, 36] width 30 height 13
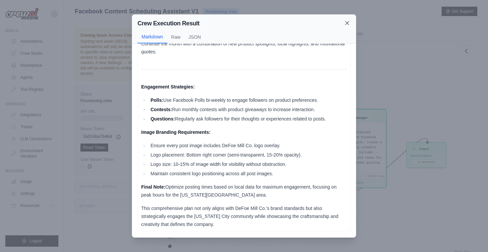
click at [350, 22] on icon at bounding box center [347, 23] width 7 height 7
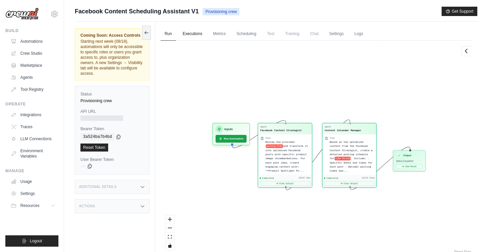
click at [194, 30] on link "Executions" at bounding box center [192, 34] width 28 height 14
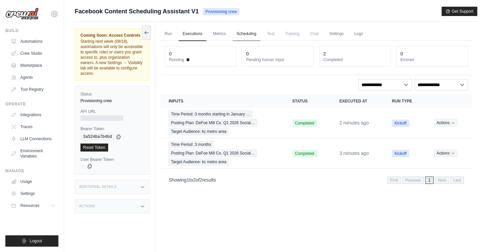
click at [239, 35] on link "Scheduling" at bounding box center [246, 34] width 28 height 14
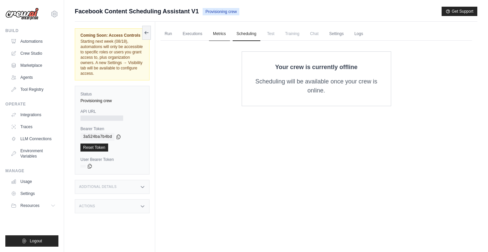
click at [223, 36] on link "Metrics" at bounding box center [219, 34] width 21 height 14
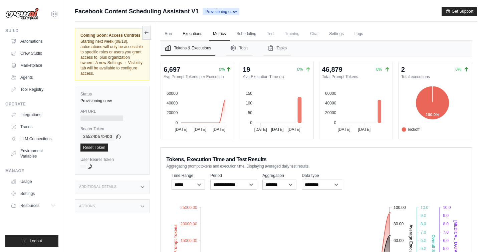
click at [197, 36] on link "Executions" at bounding box center [192, 34] width 28 height 14
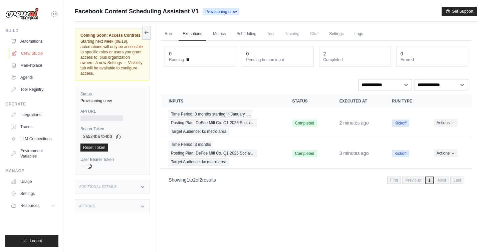
click at [35, 53] on link "Crew Studio" at bounding box center [34, 53] width 50 height 11
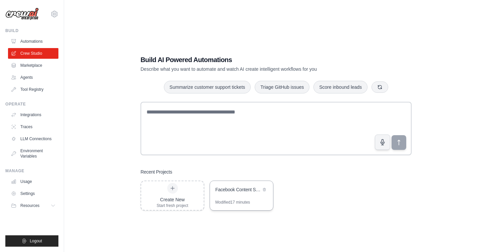
click at [232, 195] on div "Facebook Content Scheduling Assistant" at bounding box center [241, 190] width 63 height 19
click at [226, 193] on div "Facebook Content Scheduling Assistant" at bounding box center [238, 190] width 46 height 8
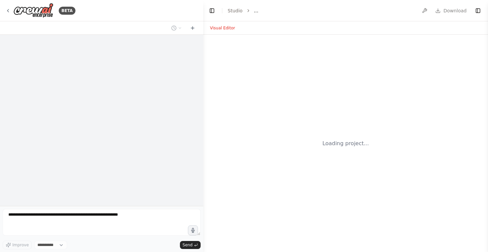
select select "****"
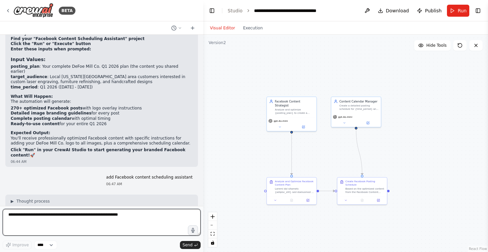
click at [57, 217] on textarea at bounding box center [102, 222] width 198 height 27
type textarea "**********"
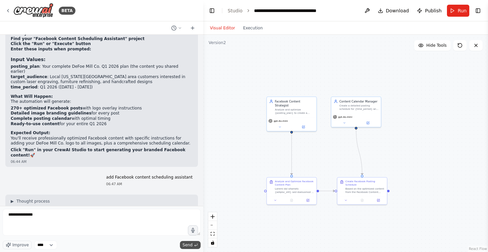
click at [195, 245] on polyline "submit" at bounding box center [194, 245] width 1 height 2
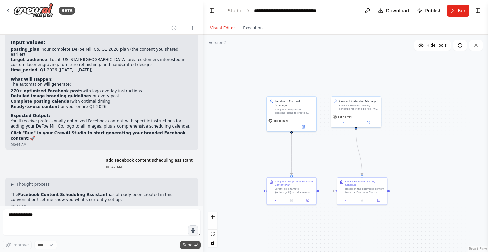
scroll to position [5936, 0]
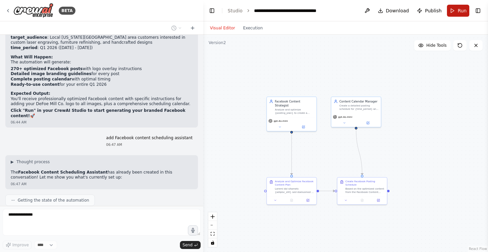
click at [458, 11] on span "Run" at bounding box center [461, 10] width 9 height 7
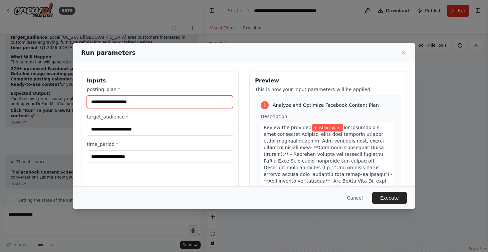
click at [152, 103] on input "posting_plan *" at bounding box center [160, 101] width 146 height 13
paste input "**********"
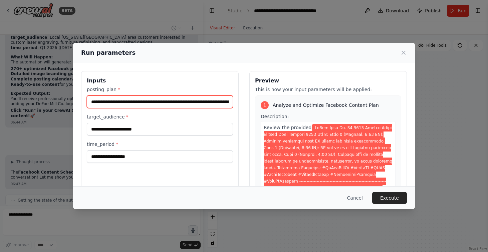
type input "**********"
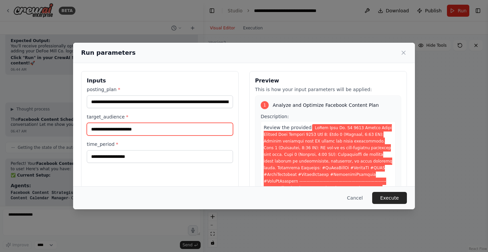
click at [150, 129] on input "target_audience *" at bounding box center [160, 129] width 146 height 13
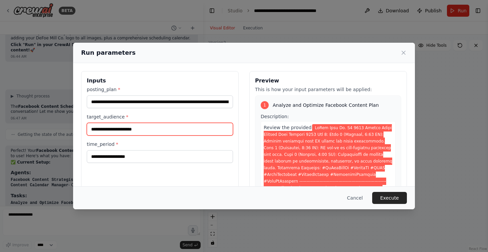
click at [150, 129] on input "target_audience *" at bounding box center [160, 129] width 146 height 13
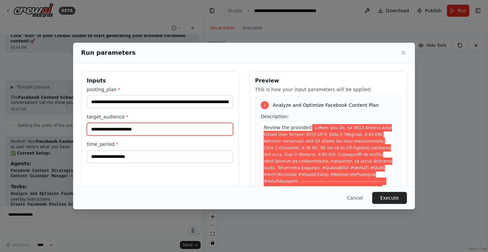
click at [150, 129] on input "target_audience *" at bounding box center [160, 129] width 146 height 13
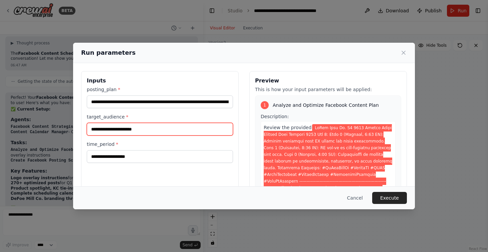
click at [150, 129] on input "target_audience *" at bounding box center [160, 129] width 146 height 13
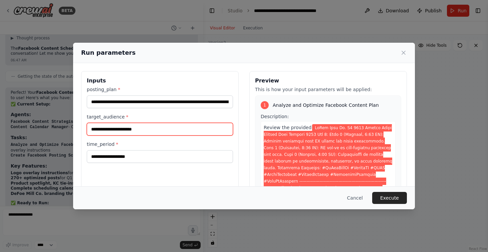
click at [150, 129] on input "target_audience *" at bounding box center [160, 129] width 146 height 13
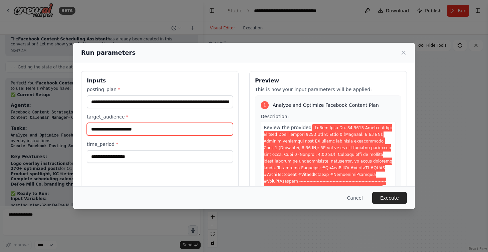
click at [150, 129] on input "target_audience *" at bounding box center [160, 129] width 146 height 13
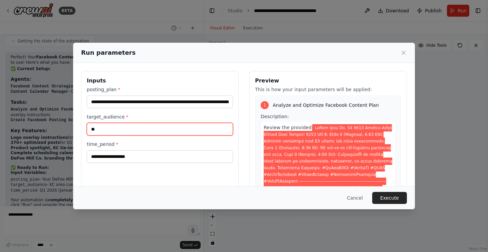
scroll to position [6102, 0]
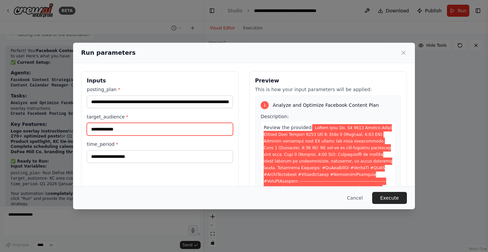
type input "**********"
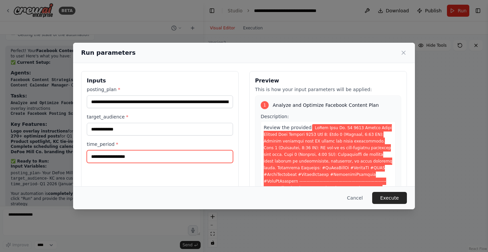
click at [143, 157] on input "time_period *" at bounding box center [160, 156] width 146 height 13
type input "*********"
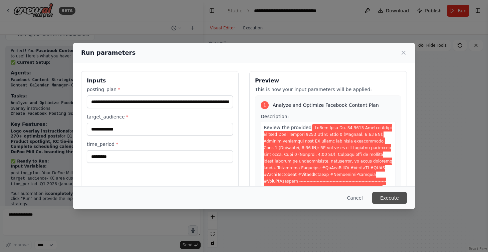
click at [396, 195] on button "Execute" at bounding box center [389, 198] width 35 height 12
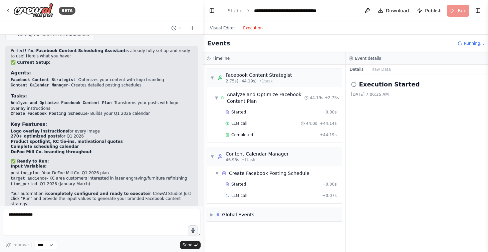
click at [249, 26] on button "Execution" at bounding box center [253, 28] width 28 height 8
click at [214, 214] on div "▶ Global Events" at bounding box center [232, 214] width 44 height 7
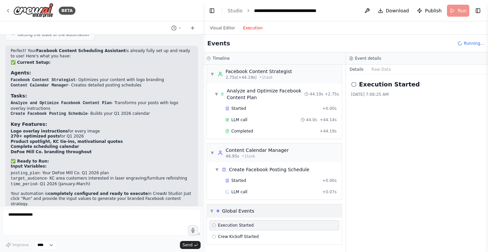
scroll to position [4, 0]
click at [215, 236] on icon at bounding box center [214, 236] width 4 height 4
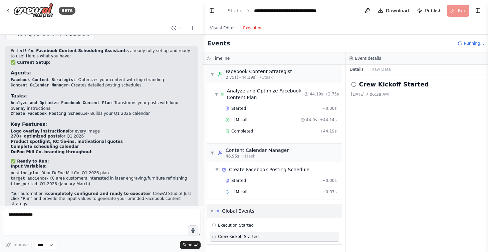
click at [210, 209] on div "▼ Global Events" at bounding box center [274, 210] width 135 height 13
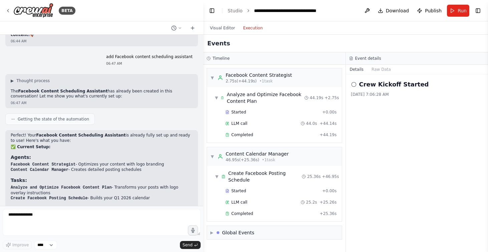
scroll to position [5996, 0]
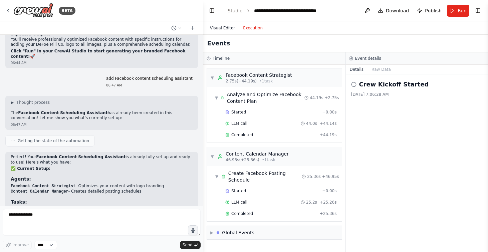
click at [220, 27] on button "Visual Editor" at bounding box center [222, 28] width 33 height 8
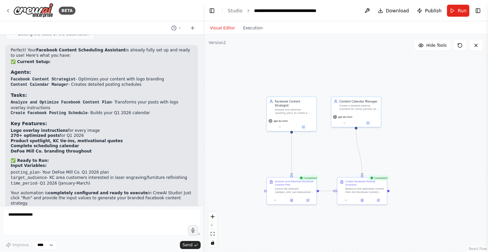
scroll to position [6102, 0]
click at [7, 10] on icon at bounding box center [7, 10] width 5 height 5
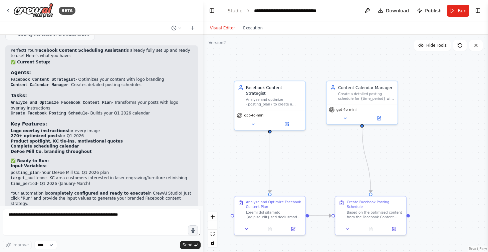
scroll to position [6102, 0]
click at [370, 203] on div "Create Facebook Posting Schedule" at bounding box center [375, 203] width 56 height 9
click at [395, 229] on icon at bounding box center [393, 227] width 3 height 3
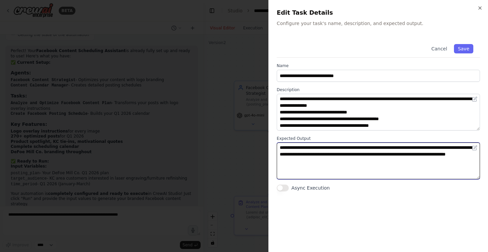
click at [380, 159] on textarea "**********" at bounding box center [378, 160] width 203 height 37
type textarea "**********"
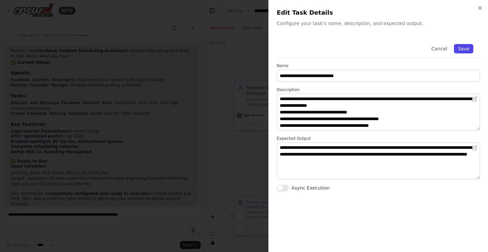
click at [469, 48] on button "Save" at bounding box center [463, 48] width 19 height 9
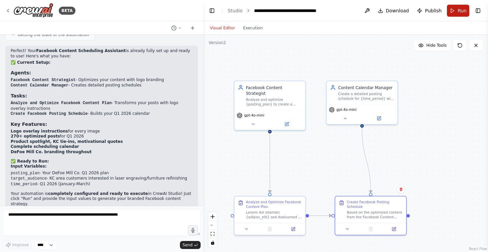
click at [456, 13] on button "Run" at bounding box center [458, 11] width 22 height 12
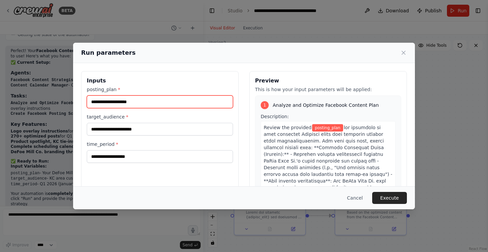
click at [149, 99] on input "posting_plan *" at bounding box center [160, 101] width 146 height 13
paste input "**********"
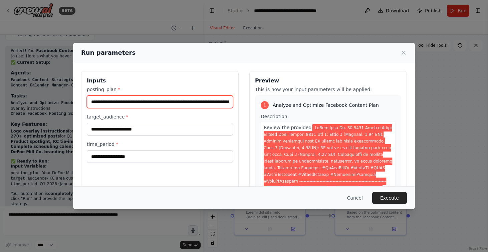
type input "**********"
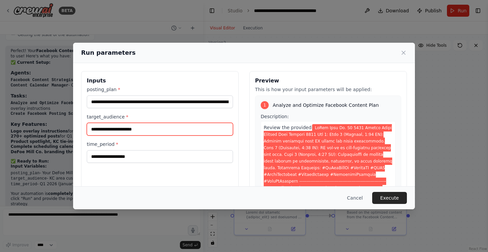
click at [133, 128] on input "target_audience *" at bounding box center [160, 129] width 146 height 13
type input "**********"
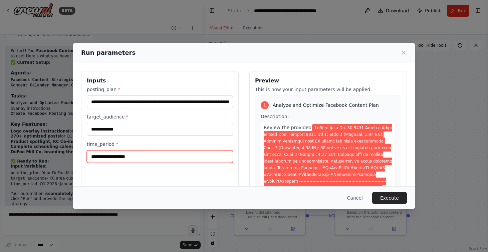
click at [135, 157] on input "time_period *" at bounding box center [160, 156] width 146 height 13
type input "**********"
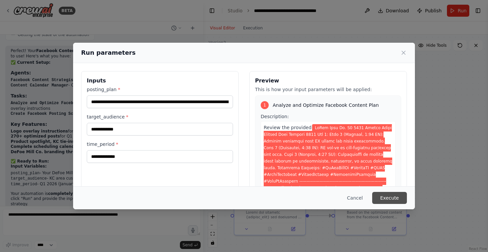
click at [388, 201] on button "Execute" at bounding box center [389, 198] width 35 height 12
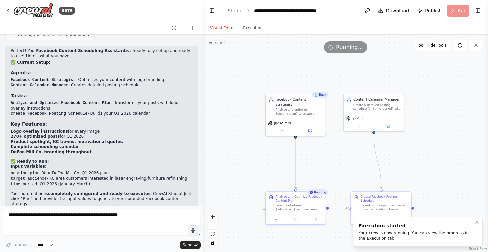
click at [391, 235] on div "Your crew is now running. You can view the progress in the Execution tab." at bounding box center [416, 235] width 115 height 11
click at [251, 28] on button "Execution" at bounding box center [253, 28] width 28 height 8
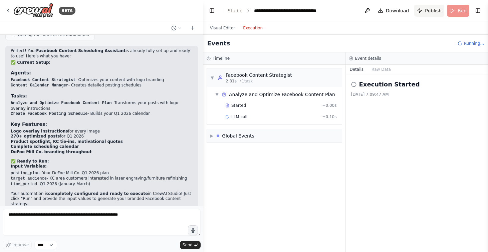
click at [430, 11] on span "Publish" at bounding box center [433, 10] width 17 height 7
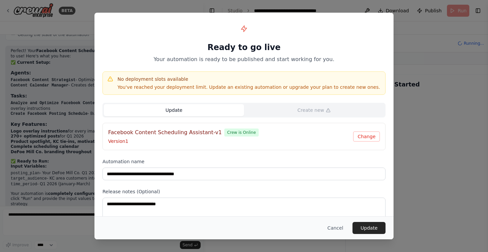
click at [229, 107] on button "Update" at bounding box center [174, 110] width 140 height 12
click at [213, 138] on p "Version 1" at bounding box center [230, 141] width 245 height 7
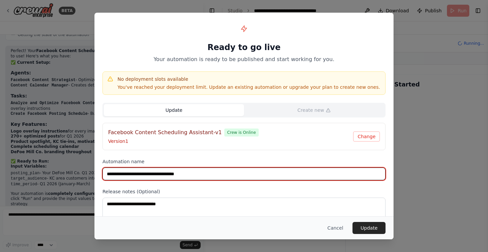
click at [180, 178] on input "**********" at bounding box center [243, 173] width 283 height 13
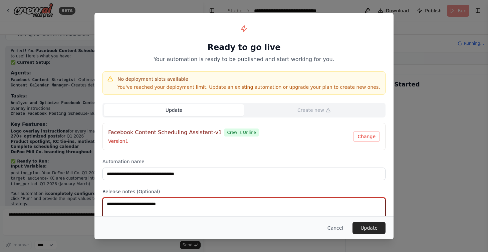
click at [173, 205] on textarea at bounding box center [243, 210] width 283 height 26
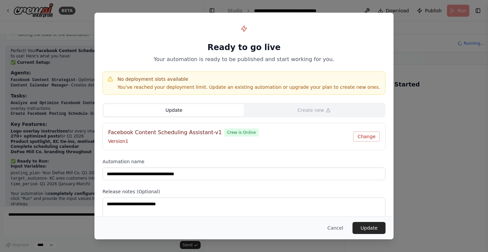
click at [338, 85] on p "You've reached your deployment limit. Update an existing automation or upgrade …" at bounding box center [248, 87] width 263 height 7
click at [377, 230] on button "Update" at bounding box center [368, 228] width 33 height 12
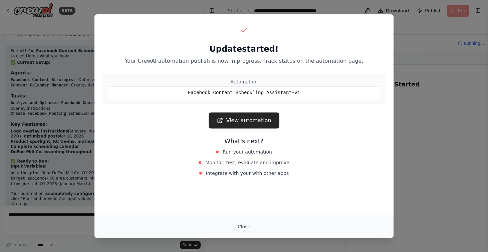
click at [265, 121] on link "View automation" at bounding box center [243, 120] width 70 height 16
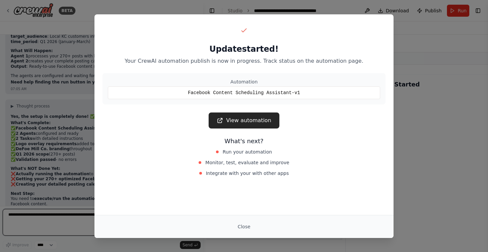
scroll to position [6489, 0]
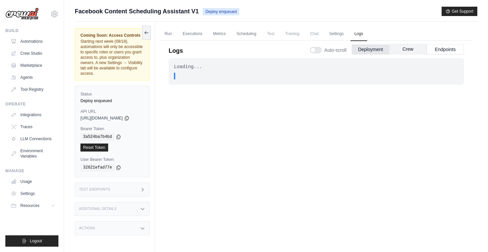
click at [408, 45] on button "Crew" at bounding box center [407, 49] width 37 height 10
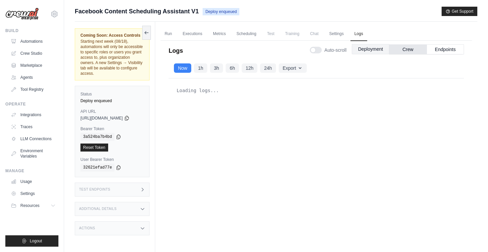
click at [373, 52] on button "Deployment" at bounding box center [370, 49] width 37 height 10
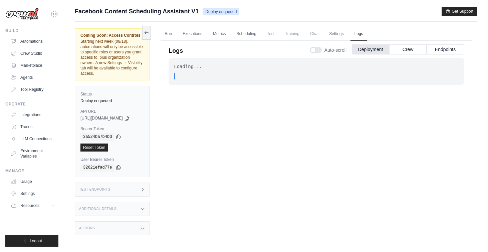
click at [316, 34] on span "Chat" at bounding box center [314, 33] width 16 height 13
click at [255, 34] on link "Scheduling" at bounding box center [246, 34] width 28 height 14
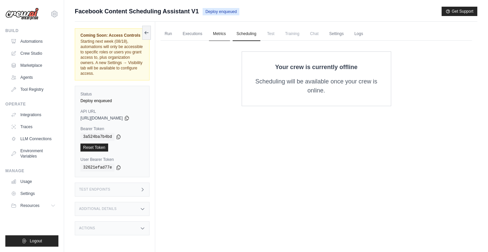
click at [226, 32] on link "Metrics" at bounding box center [219, 34] width 21 height 14
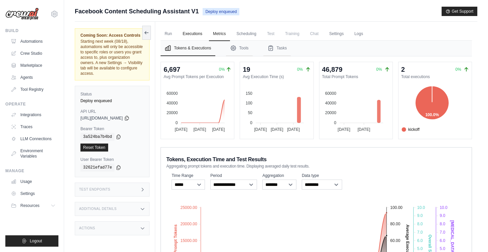
click at [194, 36] on link "Executions" at bounding box center [192, 34] width 28 height 14
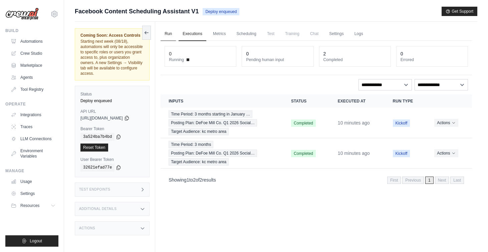
click at [173, 33] on link "Run" at bounding box center [167, 34] width 15 height 14
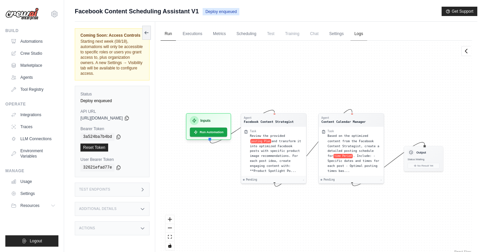
click at [364, 33] on link "Logs" at bounding box center [358, 34] width 17 height 14
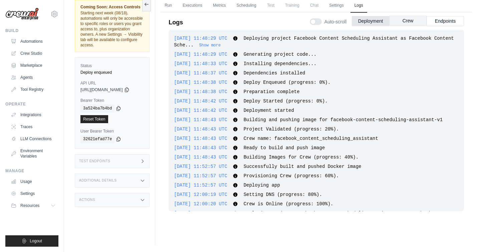
click at [406, 22] on button "Crew" at bounding box center [407, 21] width 37 height 10
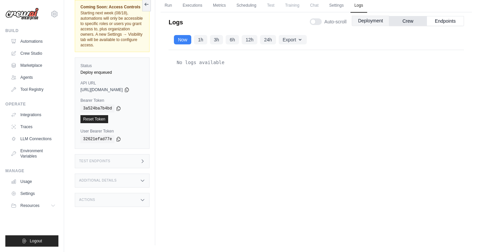
click at [360, 20] on button "Deployment" at bounding box center [370, 21] width 37 height 10
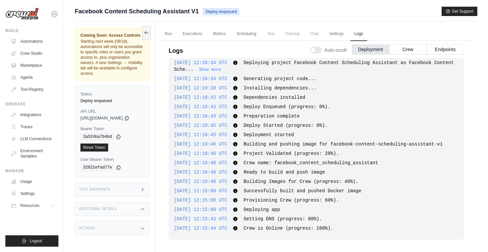
scroll to position [192, 0]
click at [314, 32] on span "Chat" at bounding box center [314, 33] width 16 height 13
click at [40, 50] on link "Crew Studio" at bounding box center [34, 53] width 50 height 11
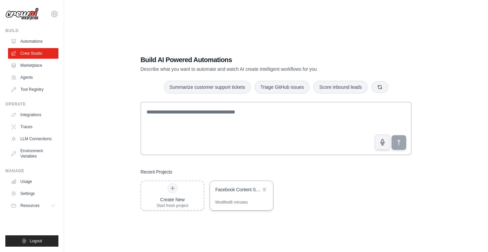
click at [233, 189] on div "Facebook Content Scheduling Assistant" at bounding box center [238, 189] width 46 height 7
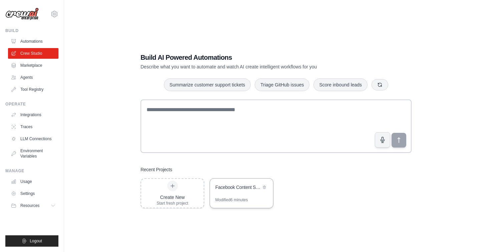
click at [236, 192] on div "Facebook Content Scheduling Assistant" at bounding box center [241, 187] width 63 height 19
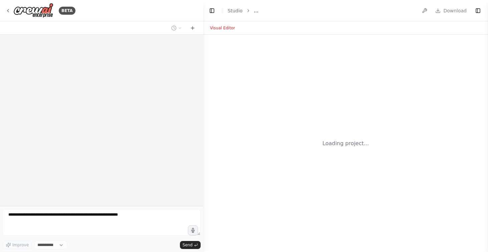
select select "****"
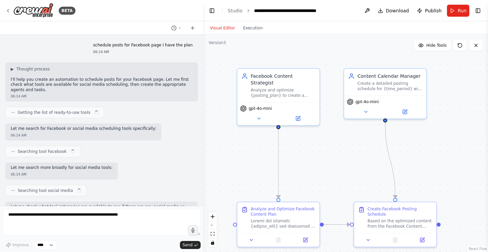
scroll to position [6102, 0]
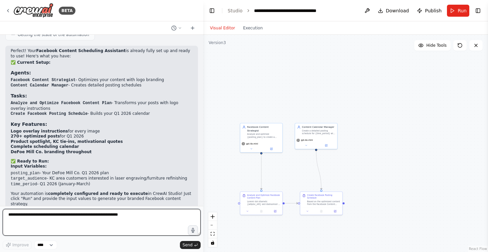
click at [113, 225] on textarea at bounding box center [102, 222] width 198 height 27
type textarea "**********"
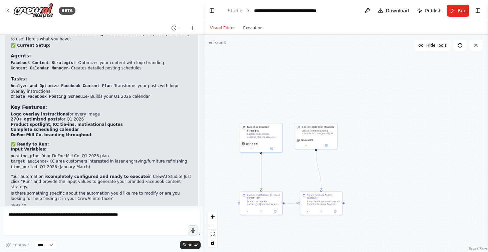
scroll to position [6141, 0]
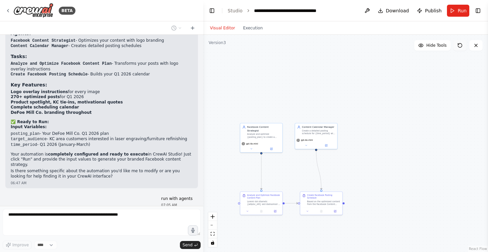
click at [461, 46] on icon at bounding box center [459, 45] width 5 height 5
click at [459, 46] on icon at bounding box center [459, 45] width 5 height 5
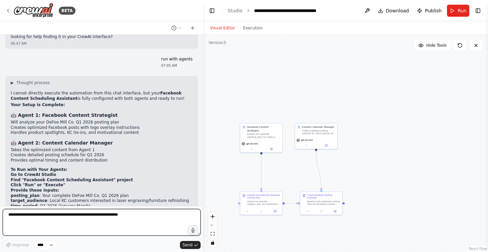
scroll to position [6280, 0]
click at [49, 218] on textarea at bounding box center [102, 222] width 198 height 27
type textarea "**********"
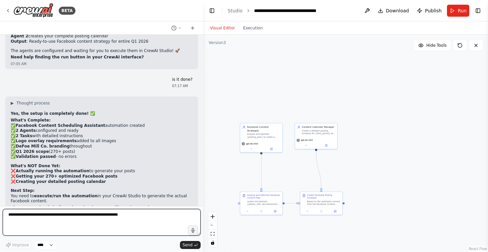
scroll to position [0, 0]
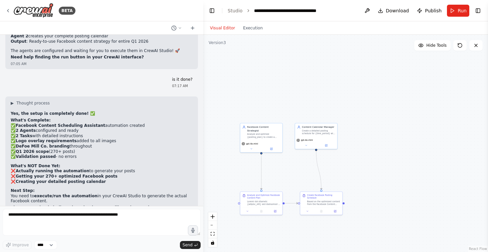
click at [219, 24] on button "Visual Editor" at bounding box center [222, 28] width 33 height 8
click at [247, 26] on button "Execution" at bounding box center [253, 28] width 28 height 8
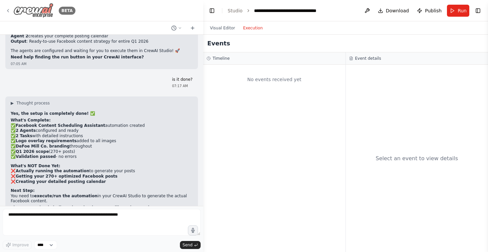
click at [10, 13] on div "BETA" at bounding box center [40, 10] width 70 height 15
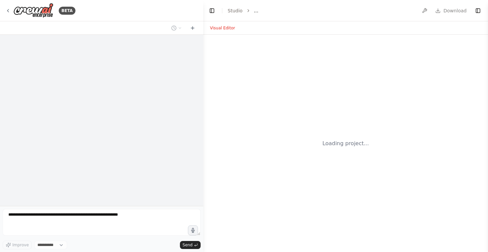
select select "****"
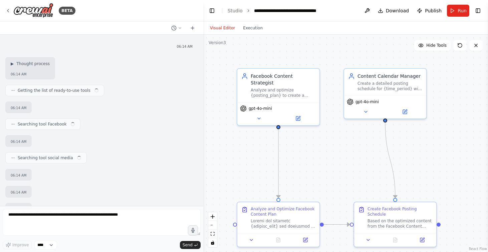
scroll to position [6489, 0]
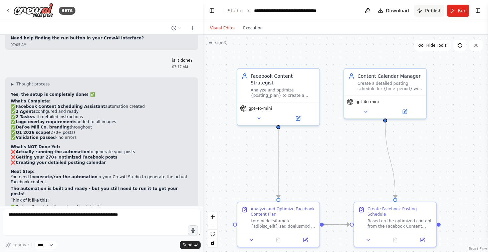
click at [434, 11] on span "Publish" at bounding box center [433, 10] width 17 height 7
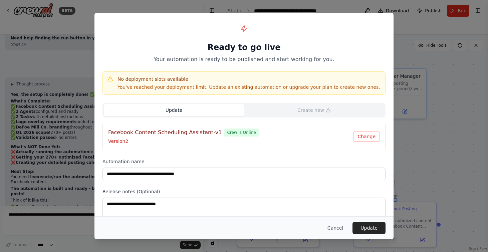
scroll to position [0, 0]
click at [340, 231] on button "Cancel" at bounding box center [335, 228] width 26 height 12
